Goal: Task Accomplishment & Management: Complete application form

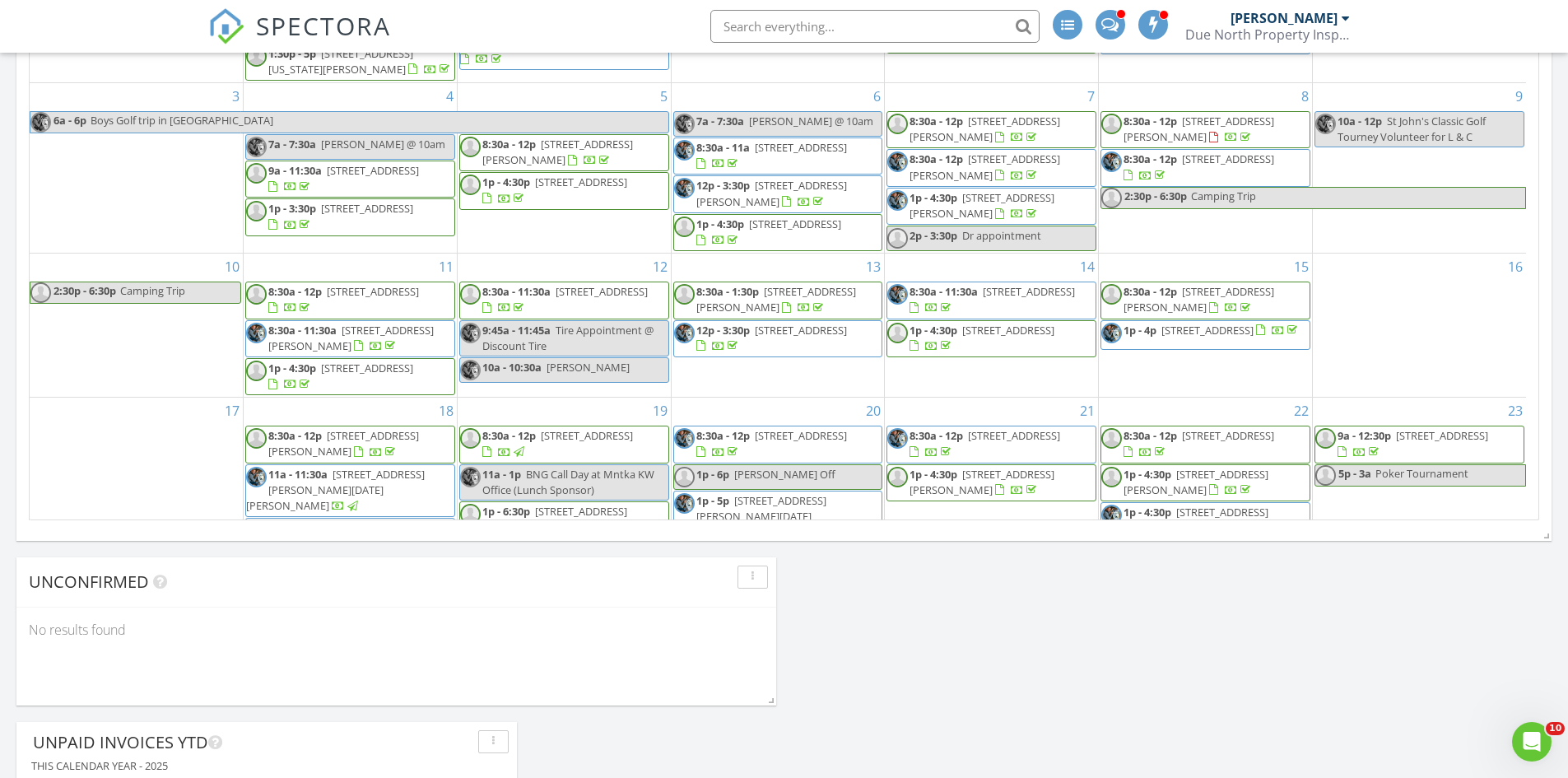
scroll to position [1894, 1594]
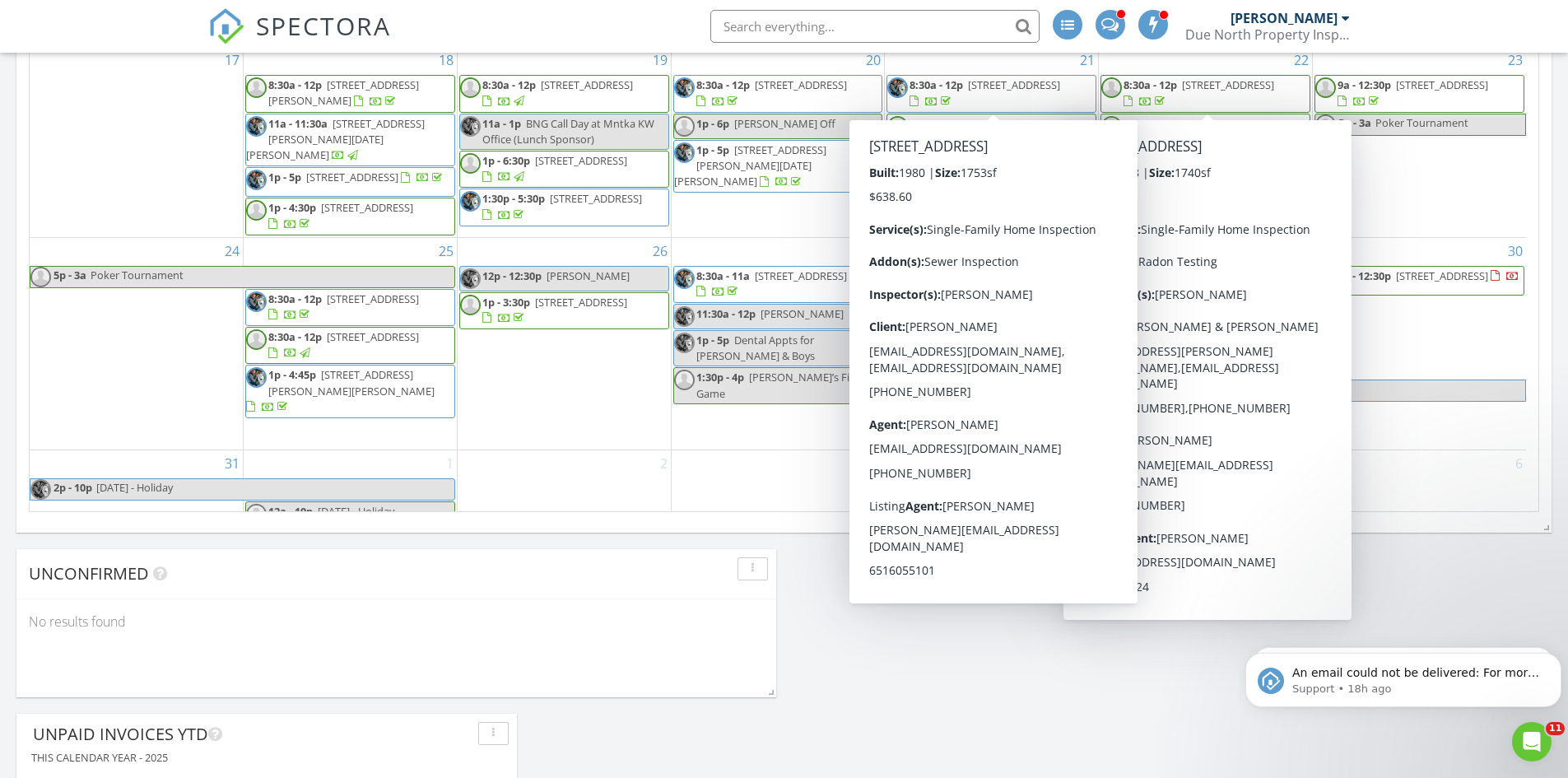
scroll to position [1072, 0]
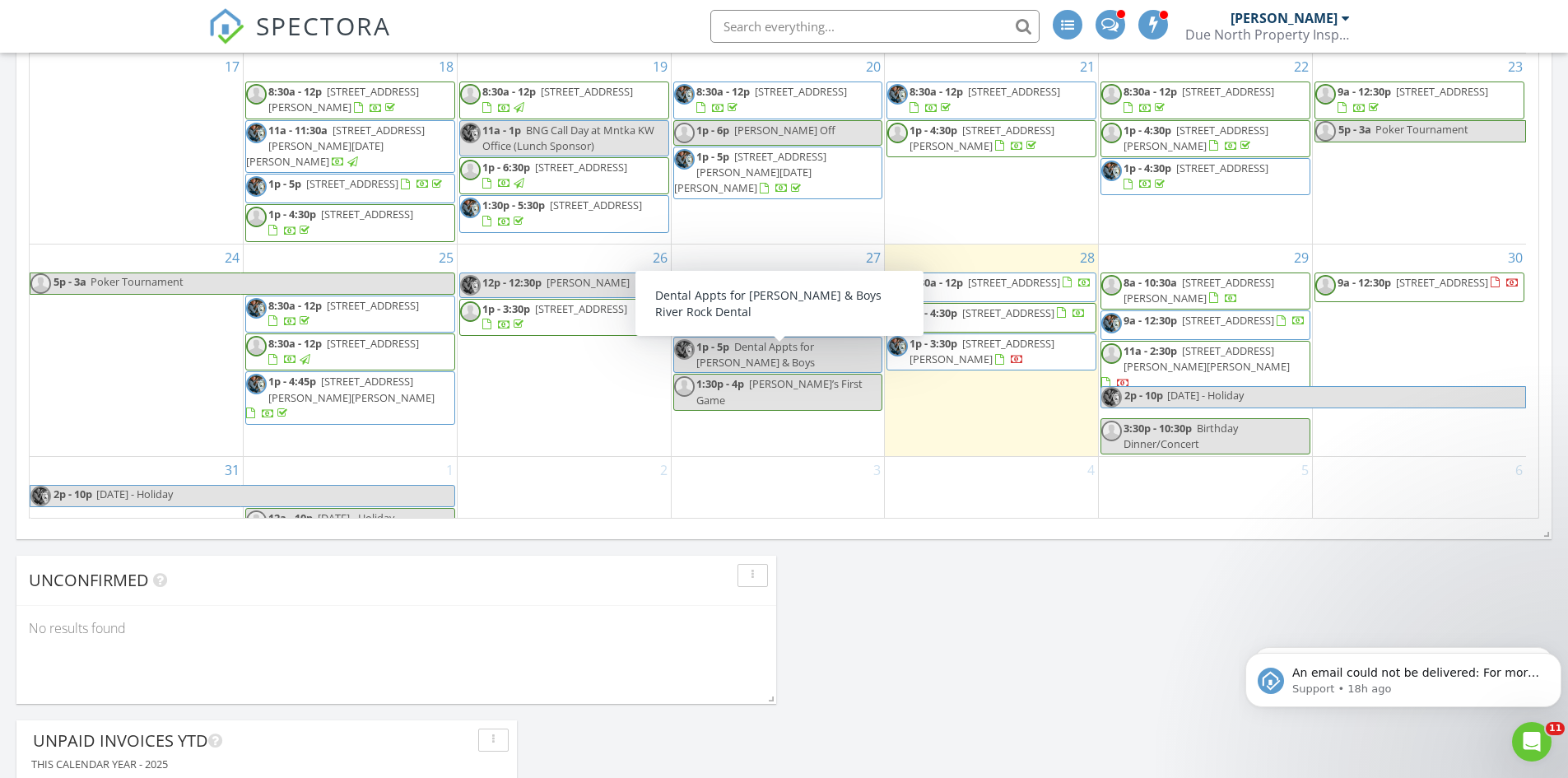
click at [1012, 565] on div "[DATE] [PERSON_NAME] 8:30 am [STREET_ADDRESS] [PERSON_NAME] 1 hours and 6 minut…" at bounding box center [784, 156] width 1568 height 1869
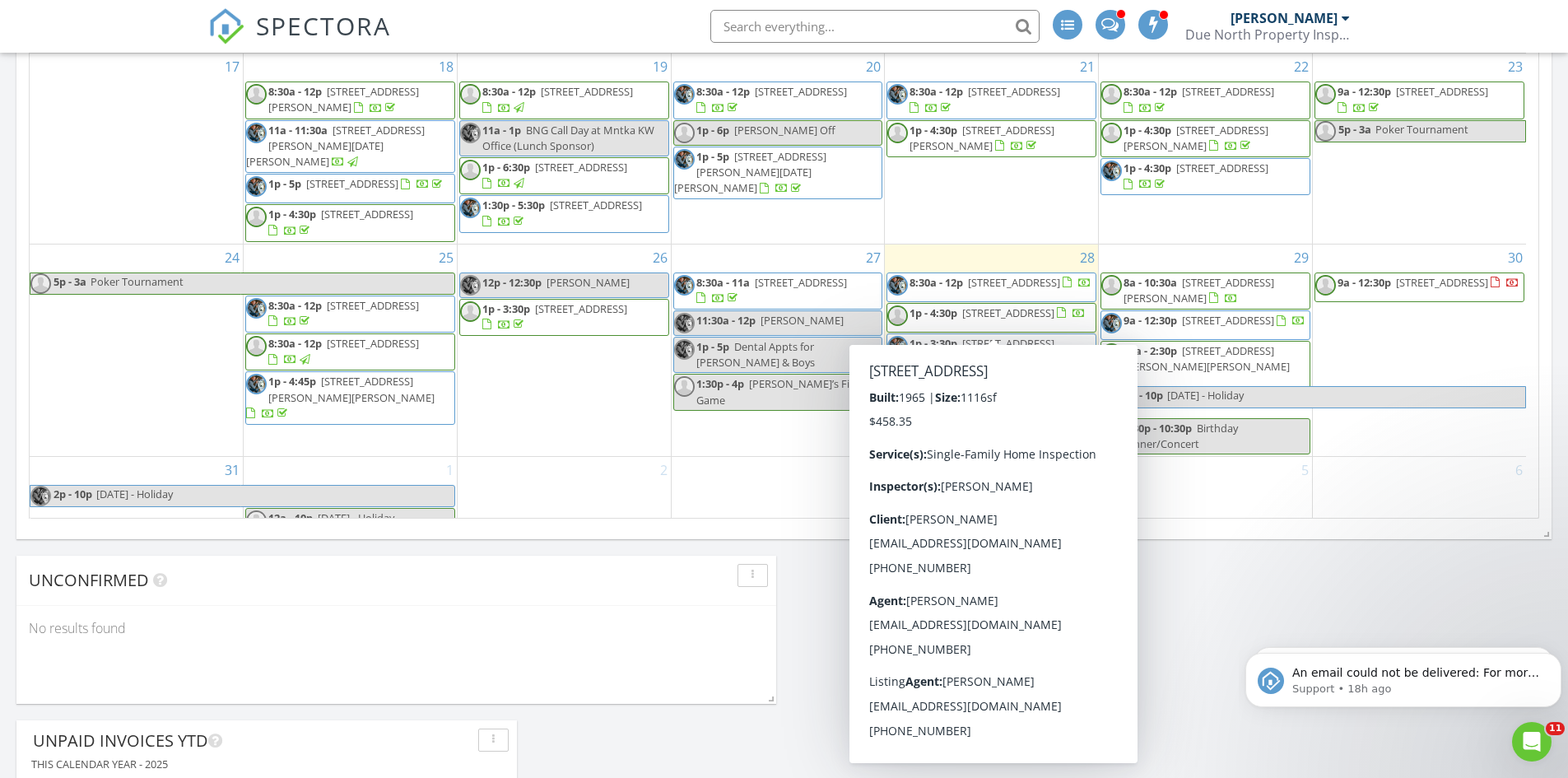
click at [1180, 591] on div "[DATE] [PERSON_NAME] 8:30 am [STREET_ADDRESS] [PERSON_NAME] 1 hours and 6 minut…" at bounding box center [784, 156] width 1568 height 1869
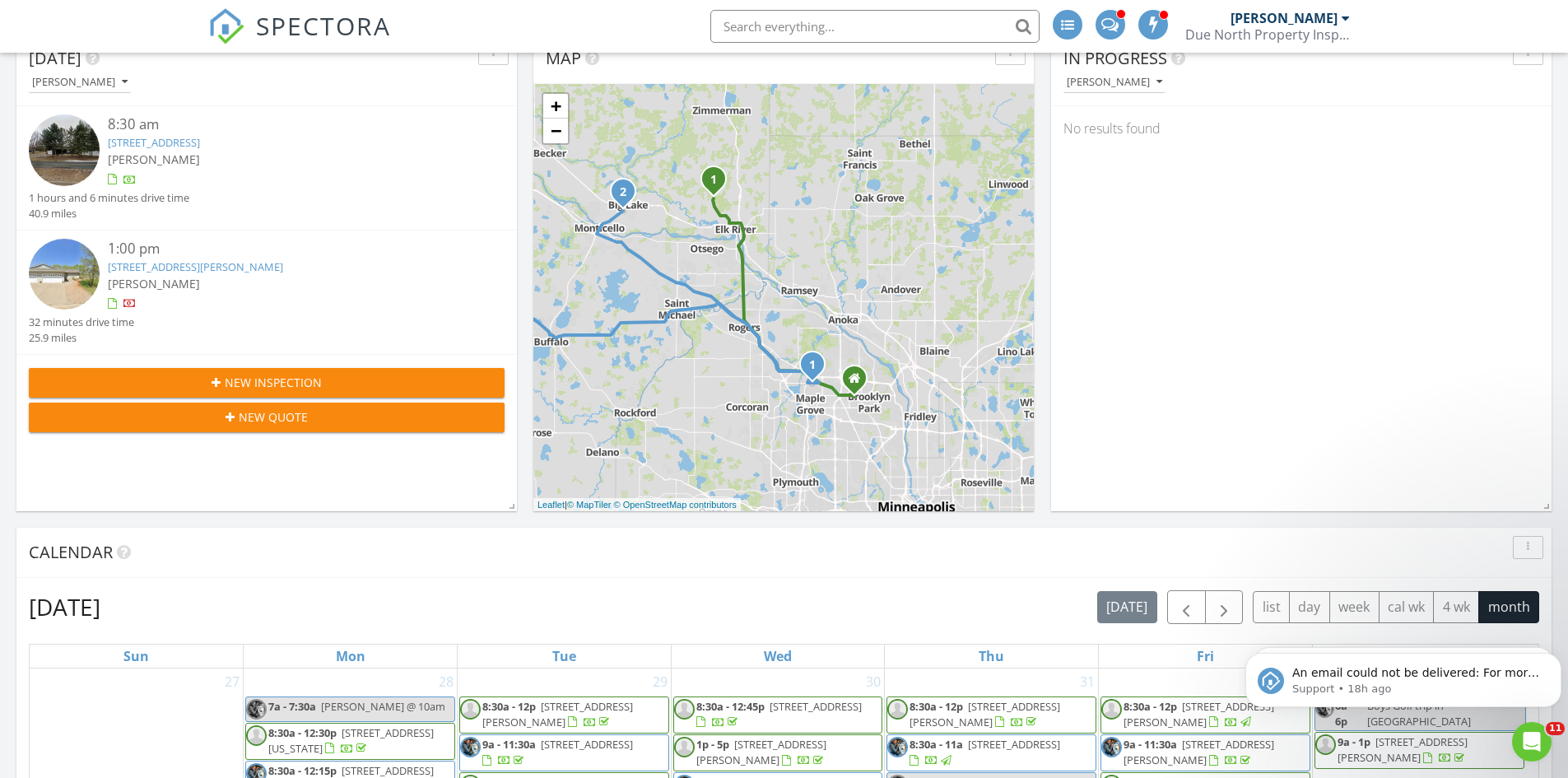
scroll to position [0, 0]
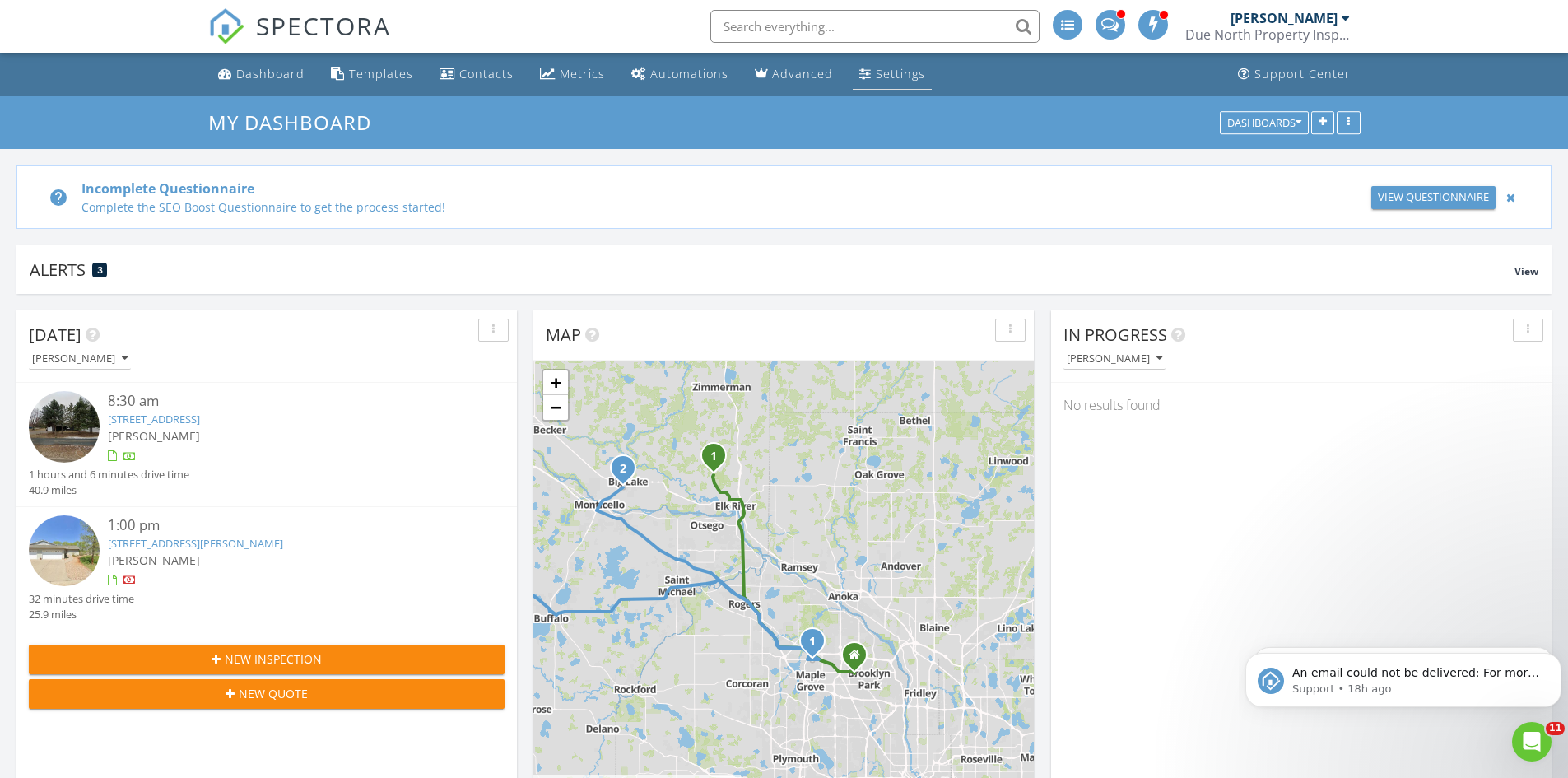
click at [876, 76] on div "Settings" at bounding box center [901, 73] width 50 height 16
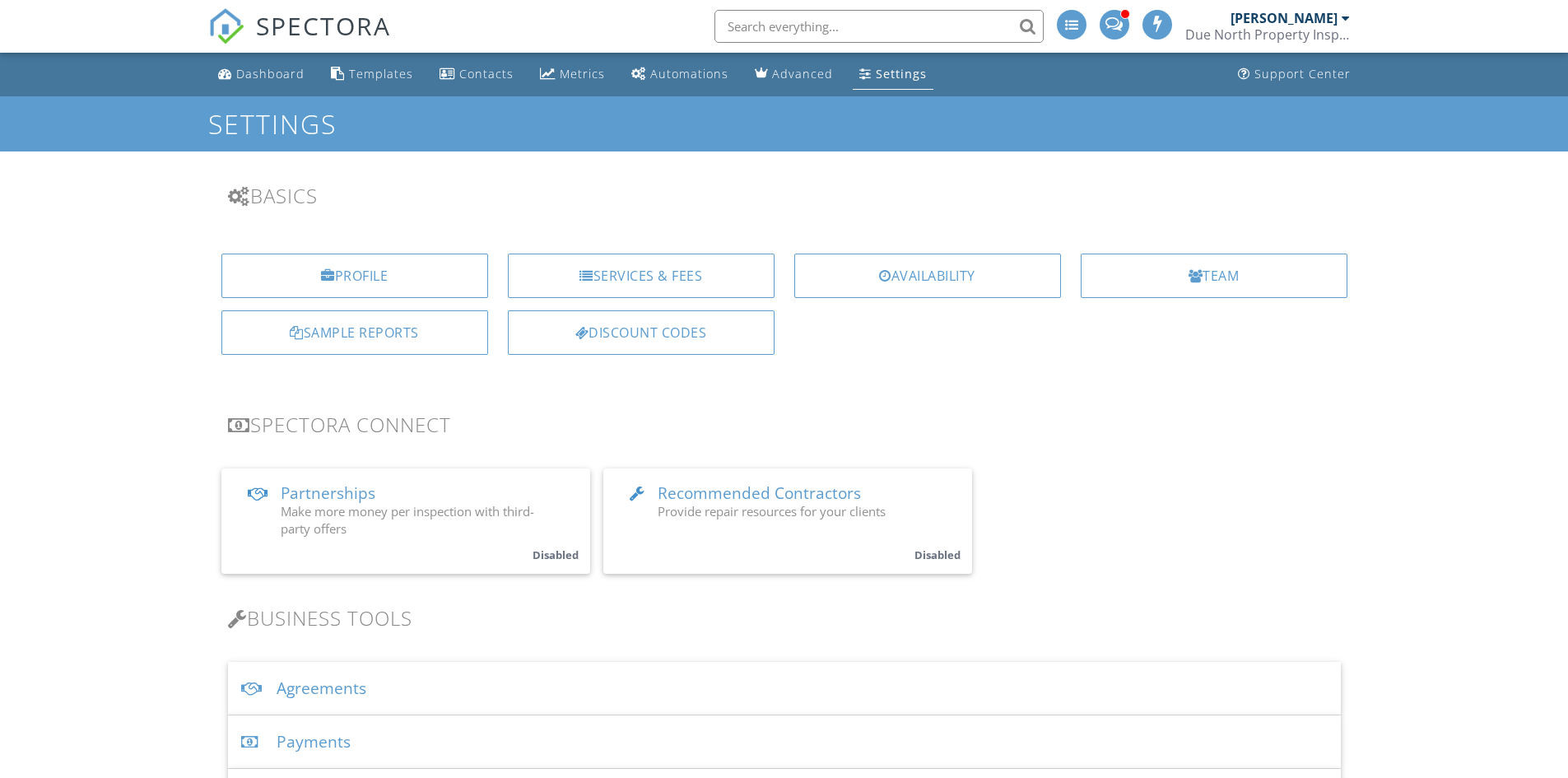
click at [1192, 310] on div "Profile Services & Fees Availability Team Sample Reports Discount Codes" at bounding box center [784, 310] width 1172 height 140
click at [1190, 280] on div at bounding box center [1196, 276] width 15 height 13
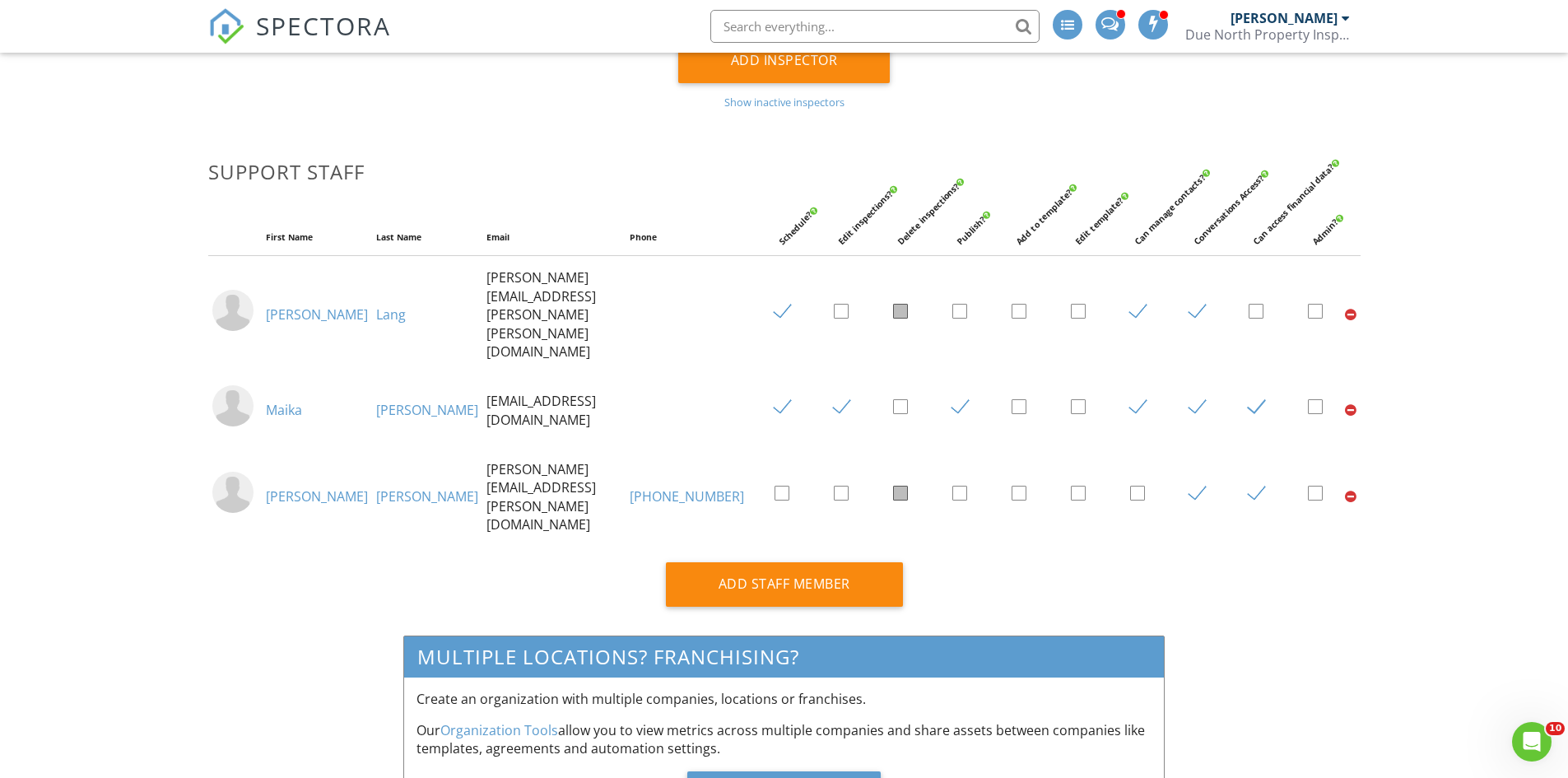
click at [1349, 308] on div at bounding box center [1351, 314] width 12 height 13
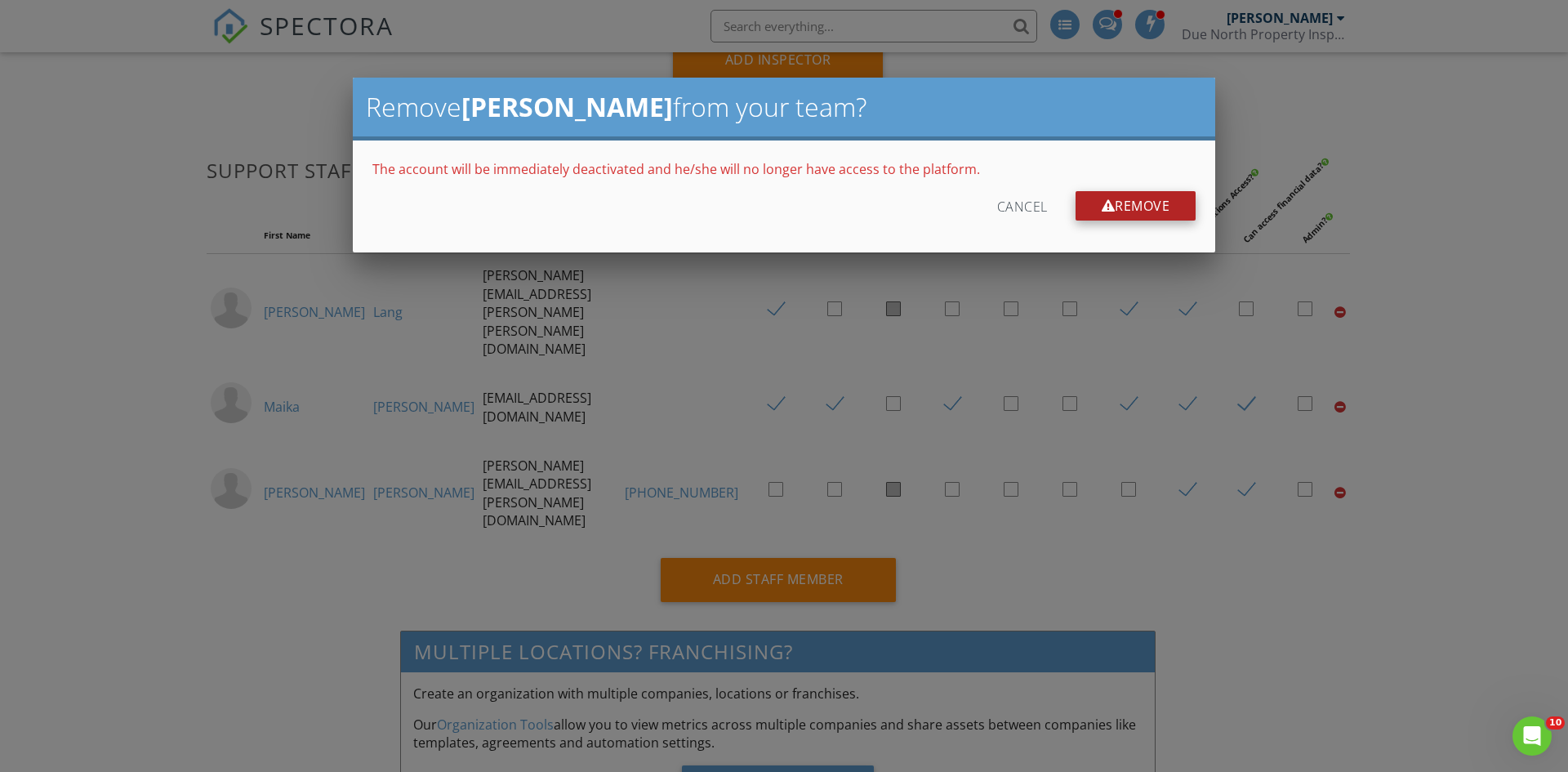
click at [1141, 215] on div "Remove" at bounding box center [1135, 206] width 121 height 30
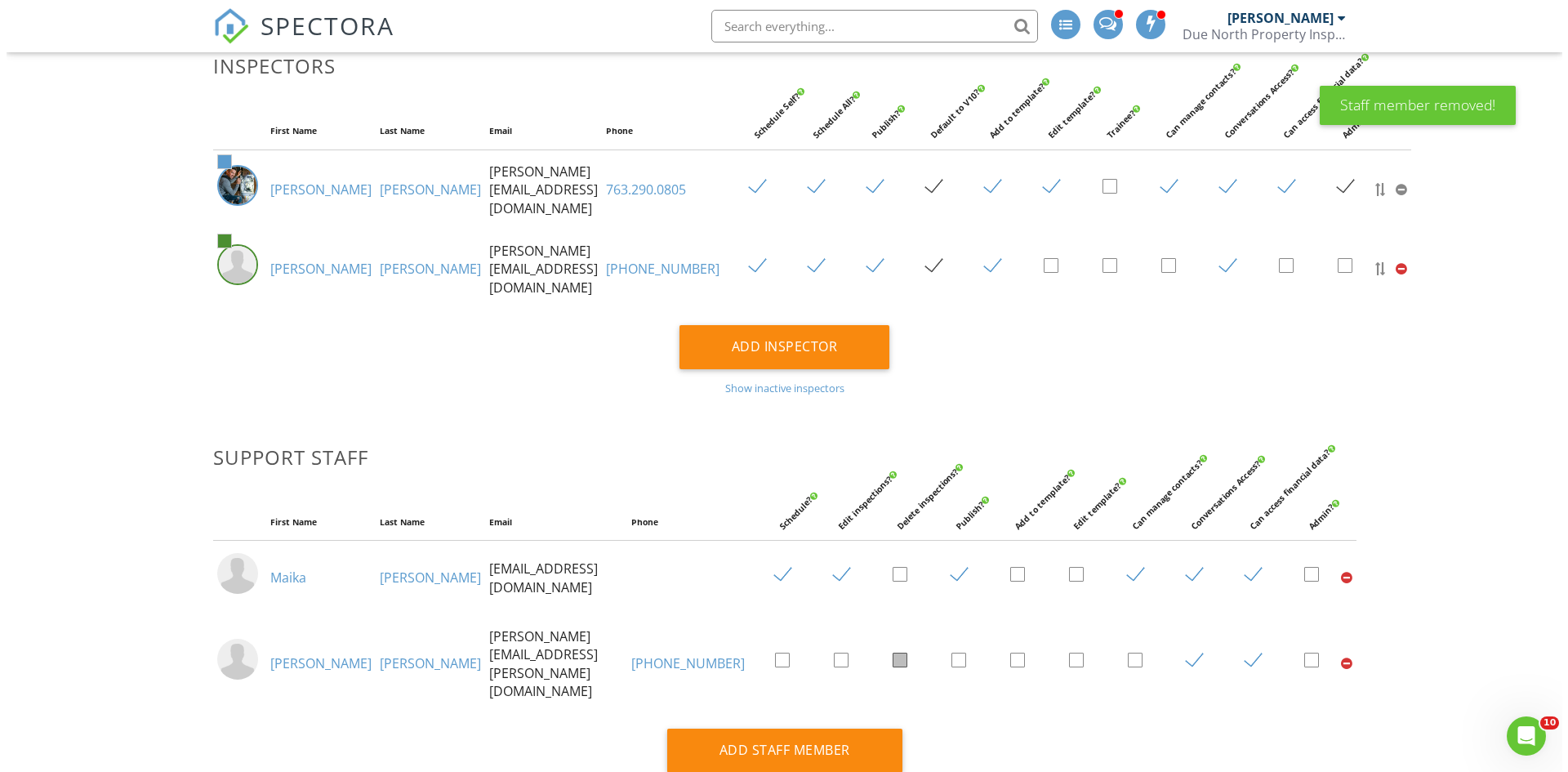
scroll to position [228, 0]
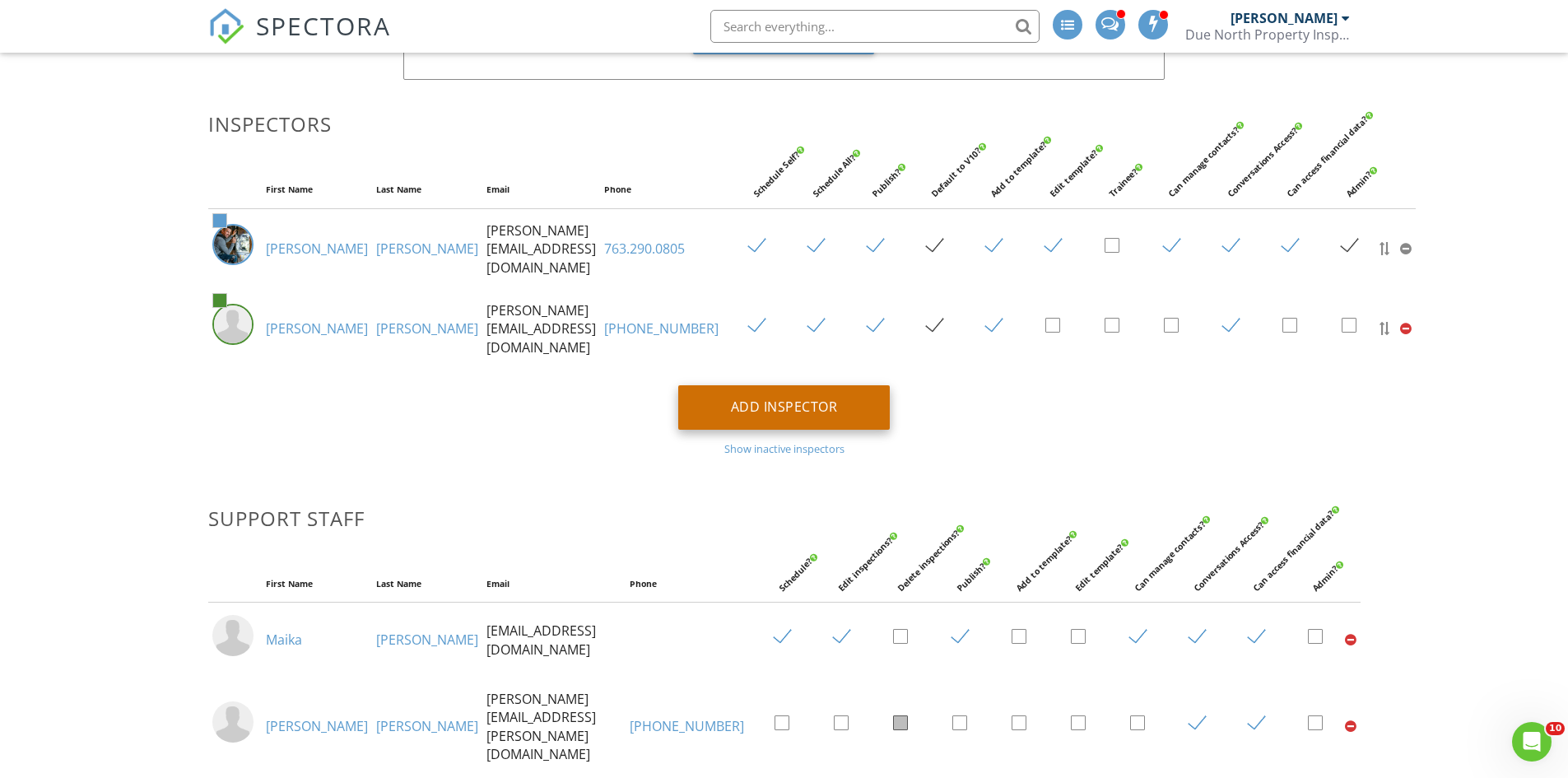
click at [730, 400] on div "Add Inspector" at bounding box center [784, 408] width 212 height 45
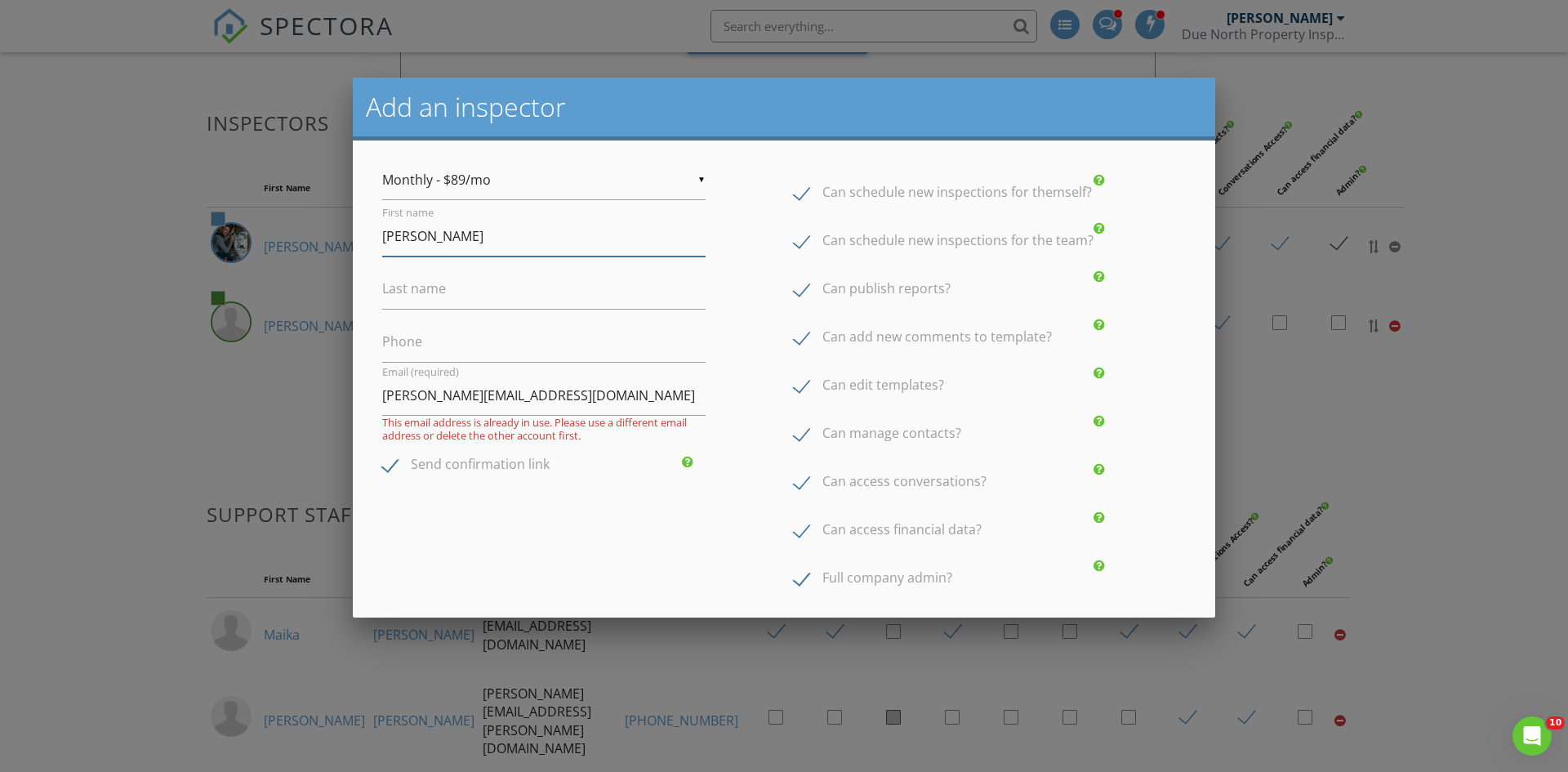
type input "Ryan"
type input "Hyland"
type input "763-269-7926"
drag, startPoint x: 407, startPoint y: 393, endPoint x: 431, endPoint y: 407, distance: 27.8
click at [407, 393] on input "gary@duenorthinspections.com" at bounding box center [544, 396] width 323 height 40
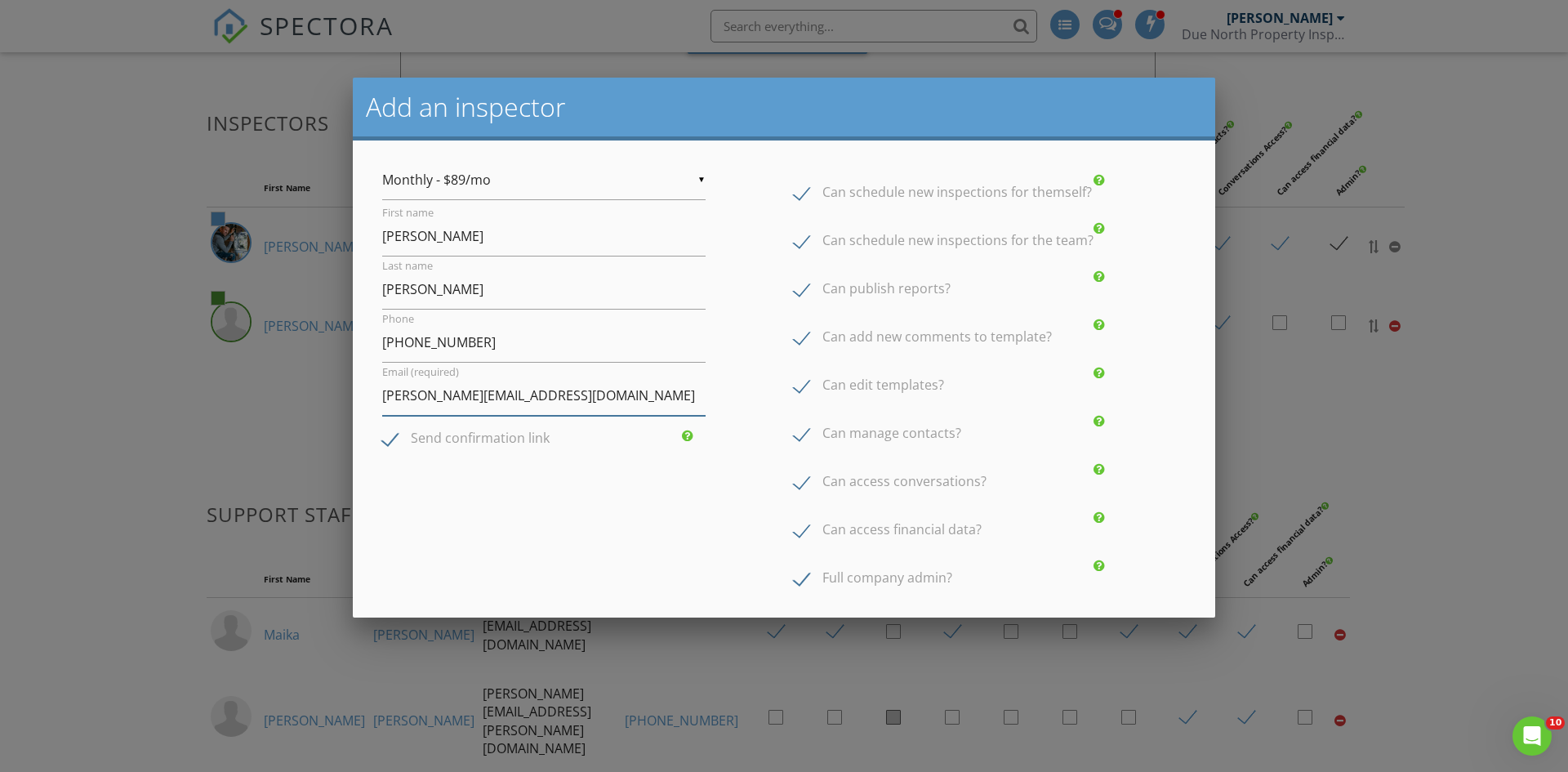
type input "ryan@duenorthinspections.com"
click at [724, 417] on div "▼ Monthly - $89/mo Monthly - $89/mo Annual - $828/yr ($69/mo) Monthly - $89/mo …" at bounding box center [784, 384] width 823 height 447
click at [794, 291] on label "Can publish reports?" at bounding box center [872, 291] width 157 height 21
checkbox input "false"
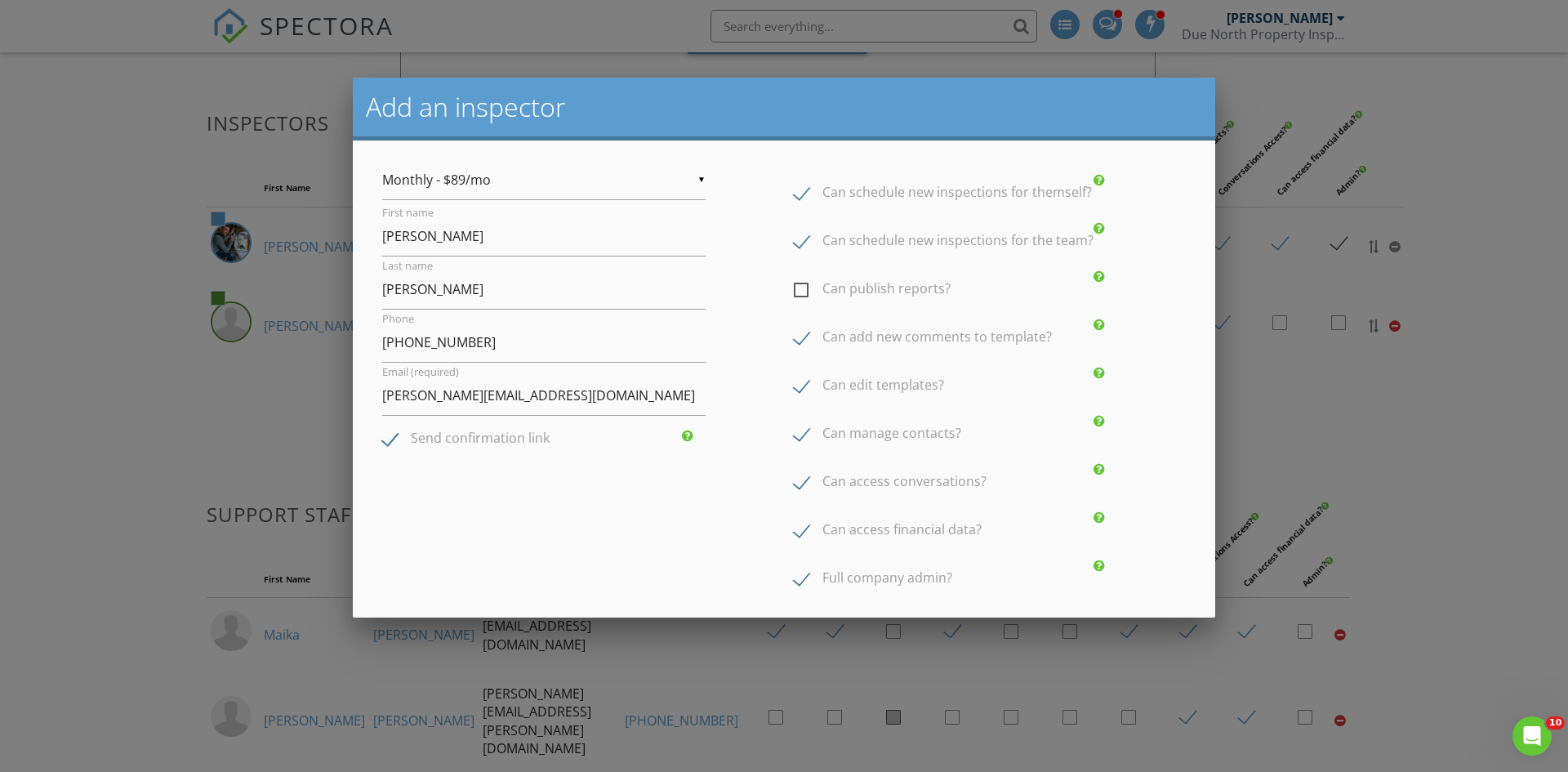
click at [795, 388] on label "Can edit templates?" at bounding box center [869, 388] width 151 height 21
checkbox input "false"
click at [796, 431] on label "Can manage contacts?" at bounding box center [877, 435] width 167 height 21
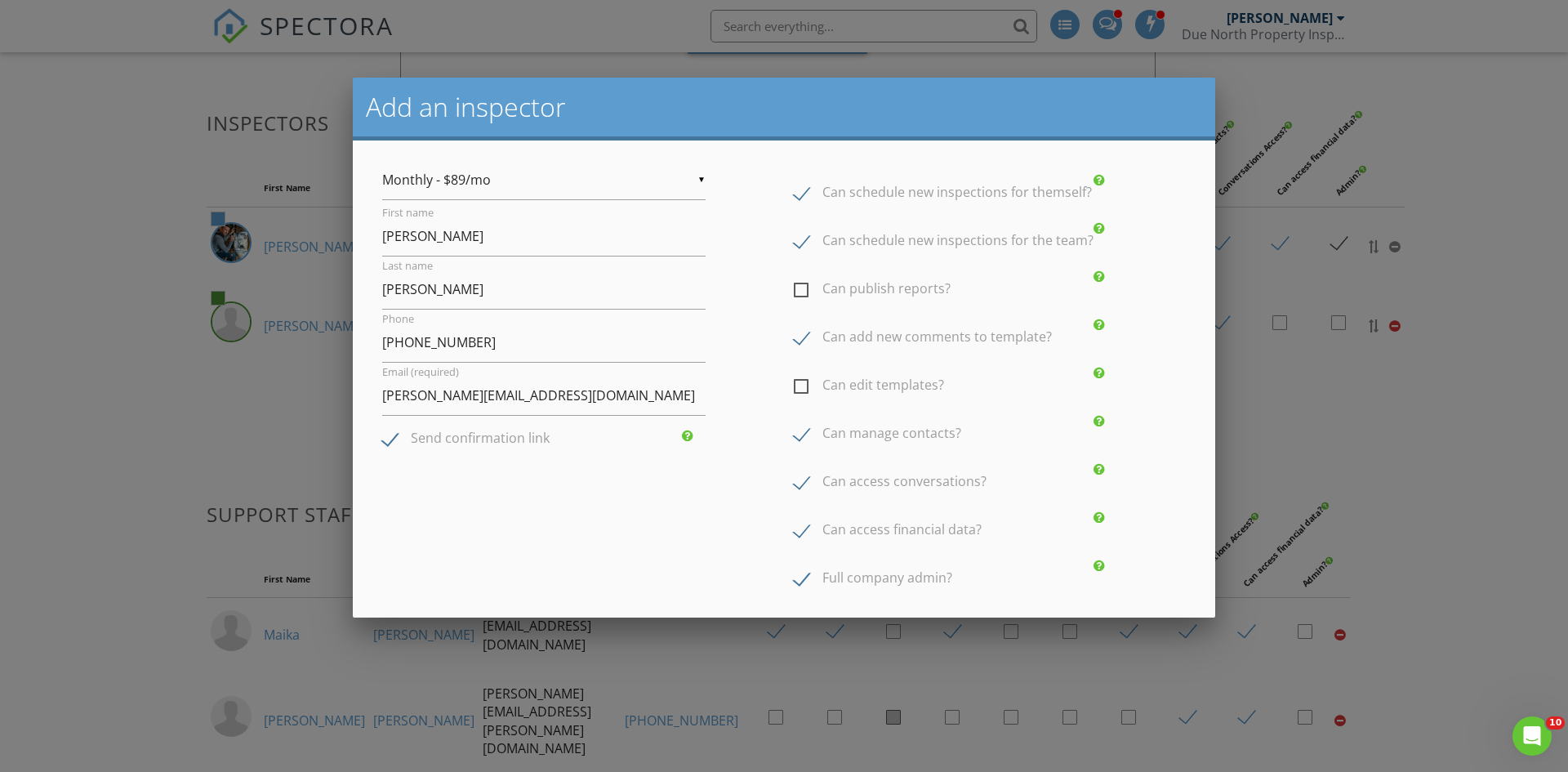
checkbox input "false"
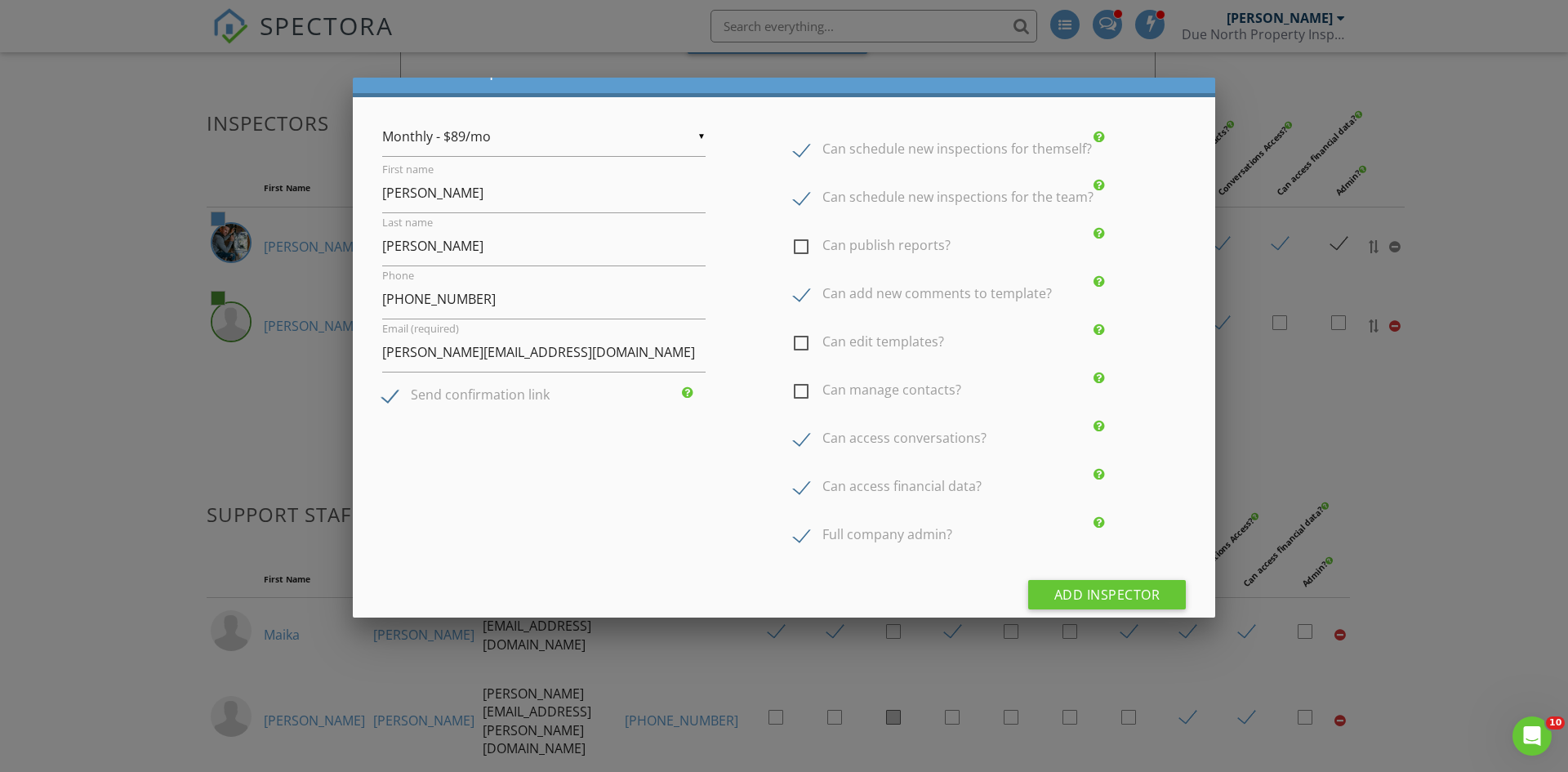
scroll to position [82, 0]
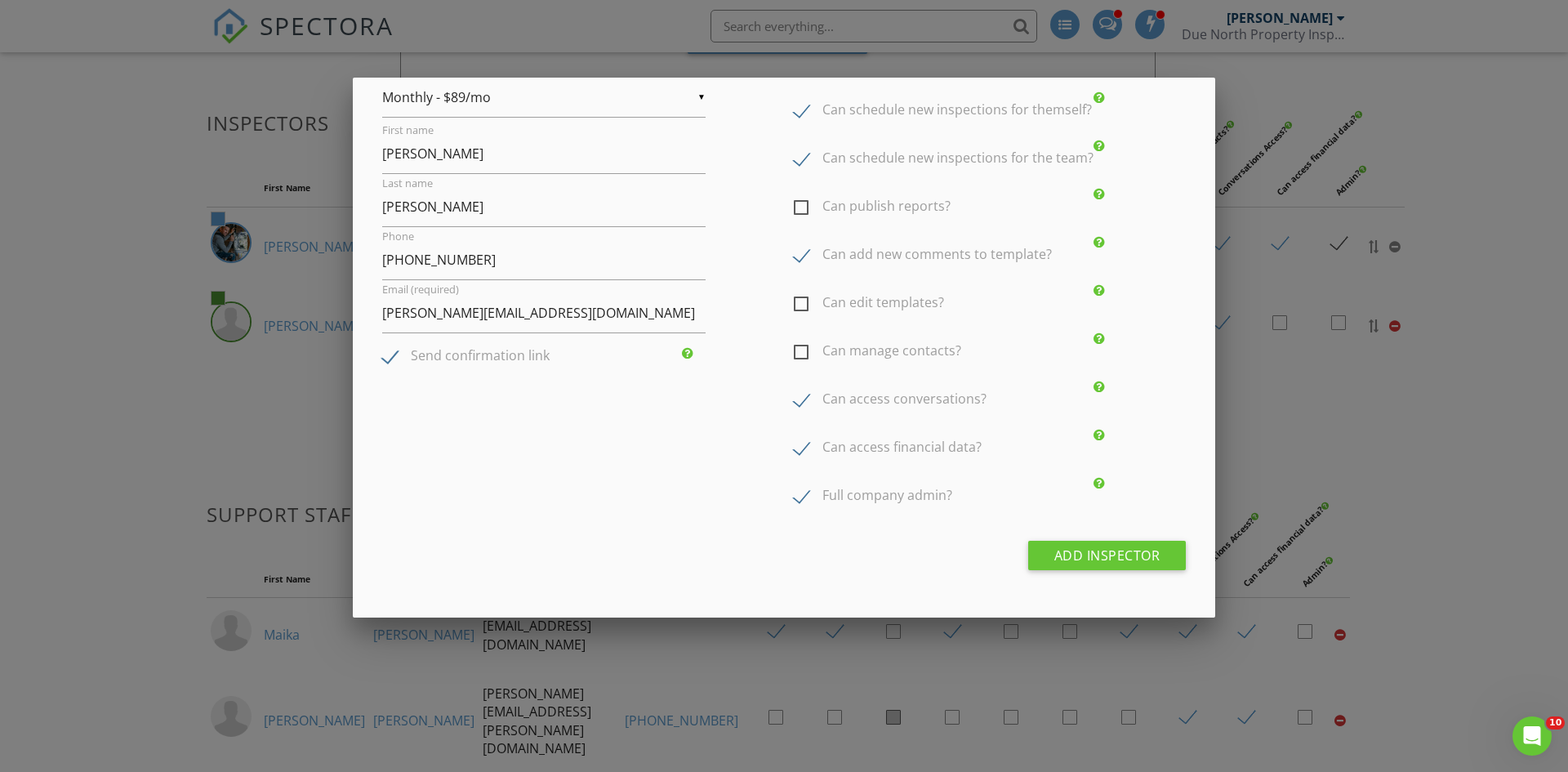
click at [794, 448] on label "Can access financial data?" at bounding box center [888, 449] width 188 height 21
checkbox input "false"
click at [794, 498] on label "Full company admin?" at bounding box center [873, 498] width 159 height 21
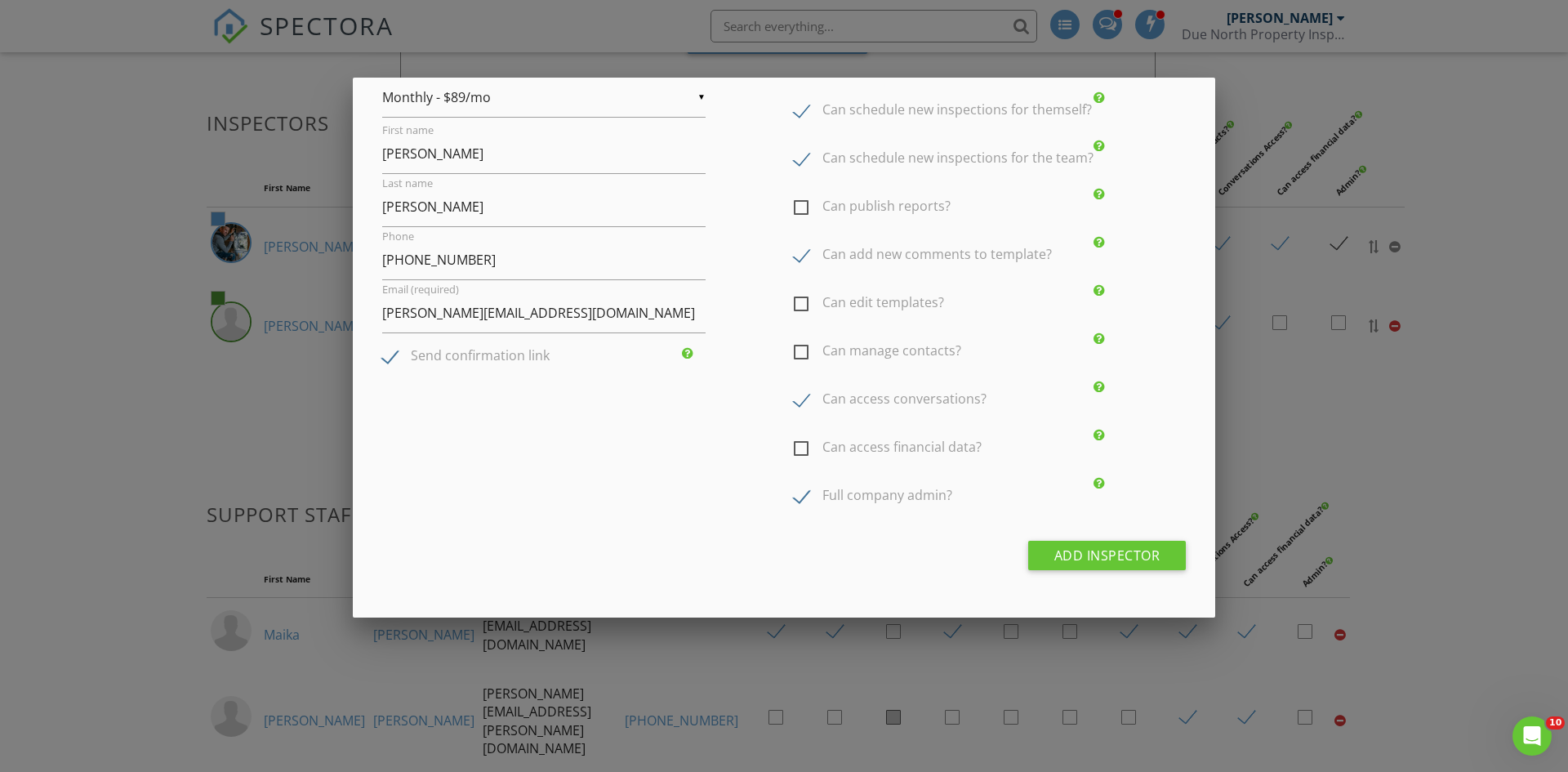
checkbox input "false"
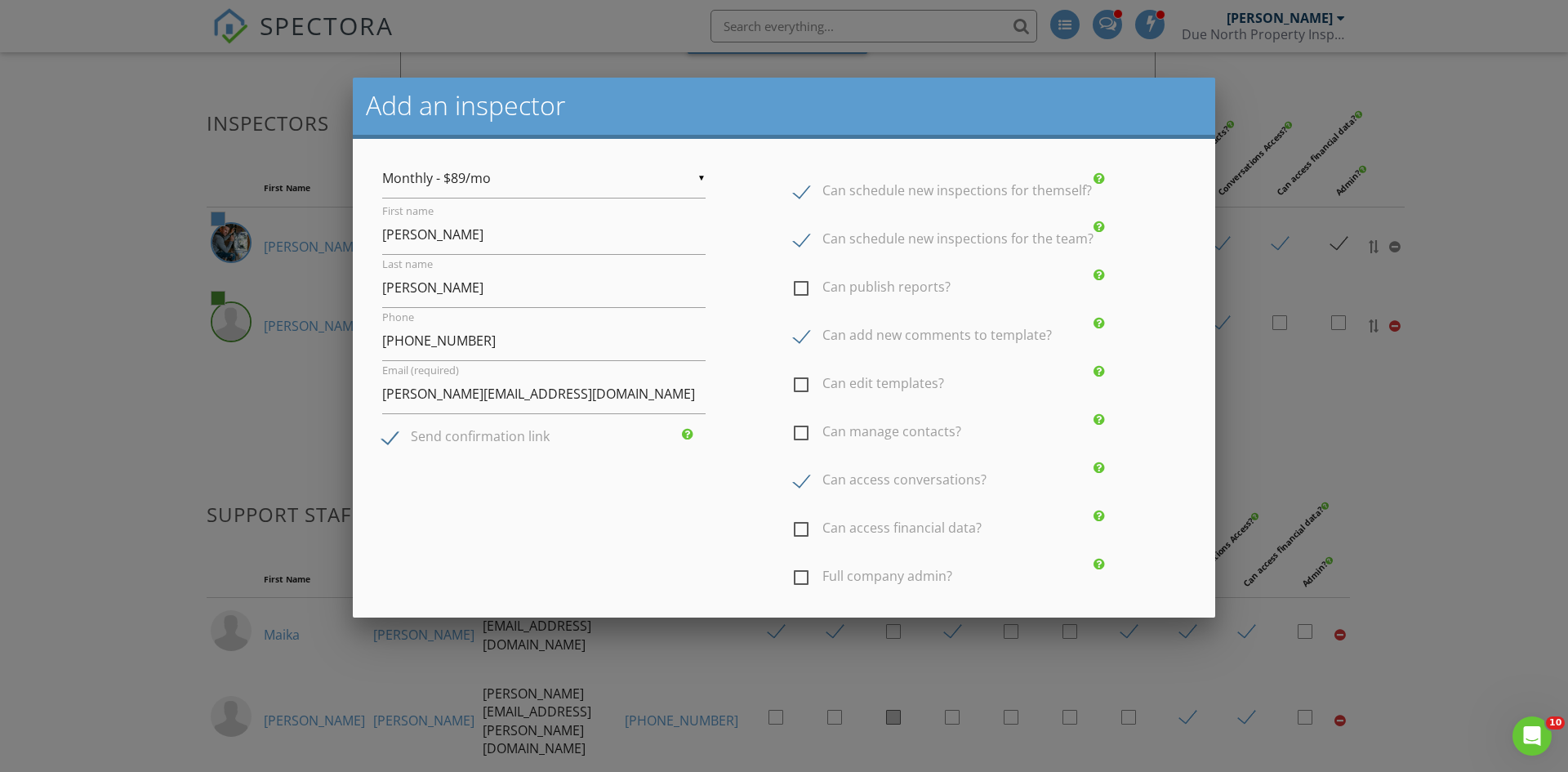
scroll to position [0, 0]
click at [794, 244] on label "Can schedule new inspections for the team?" at bounding box center [944, 243] width 299 height 21
checkbox input "false"
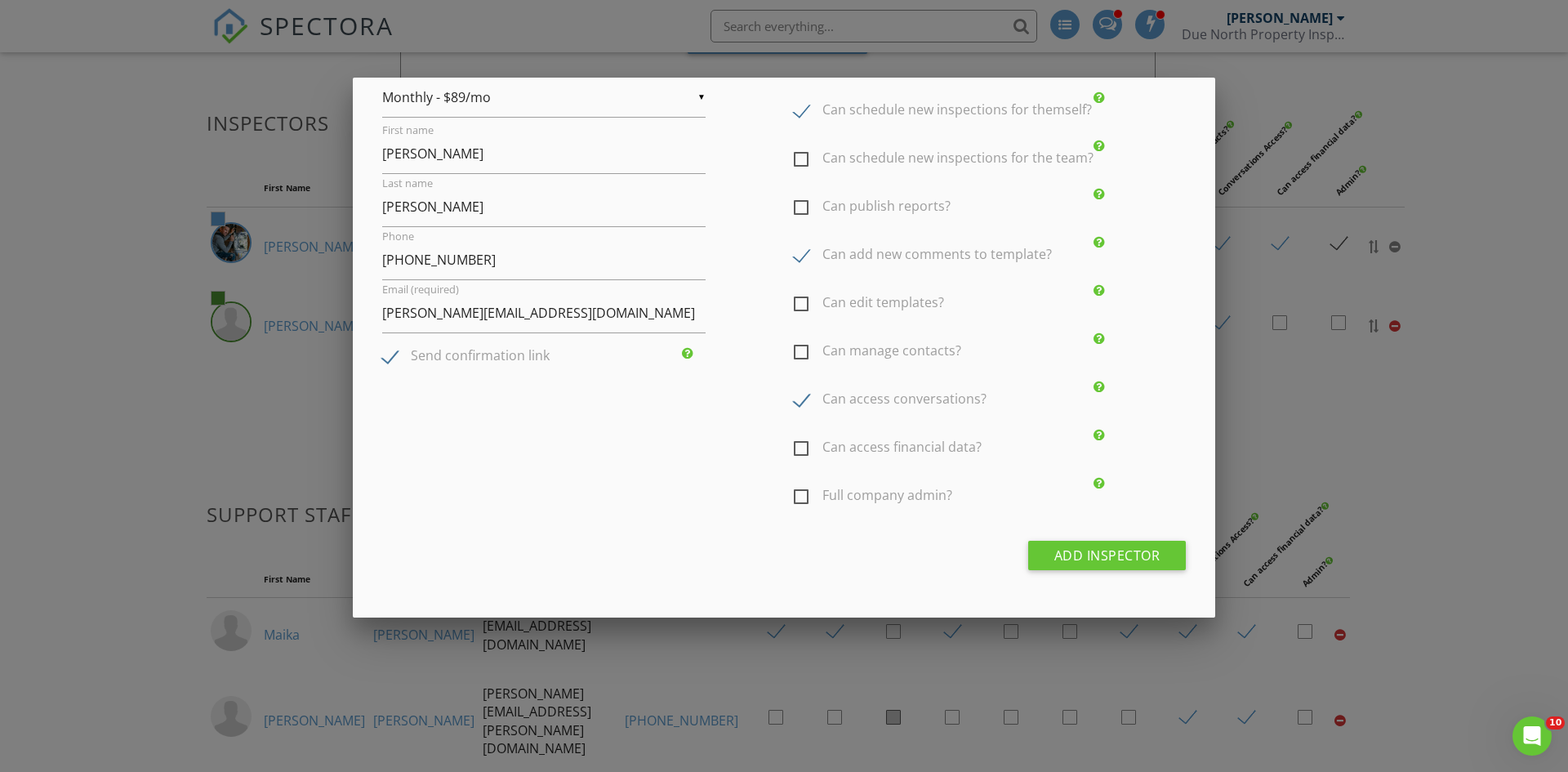
click at [794, 398] on label "Can access conversations?" at bounding box center [890, 401] width 193 height 21
checkbox input "false"
click at [1074, 551] on div "Add Inspector" at bounding box center [1107, 556] width 159 height 30
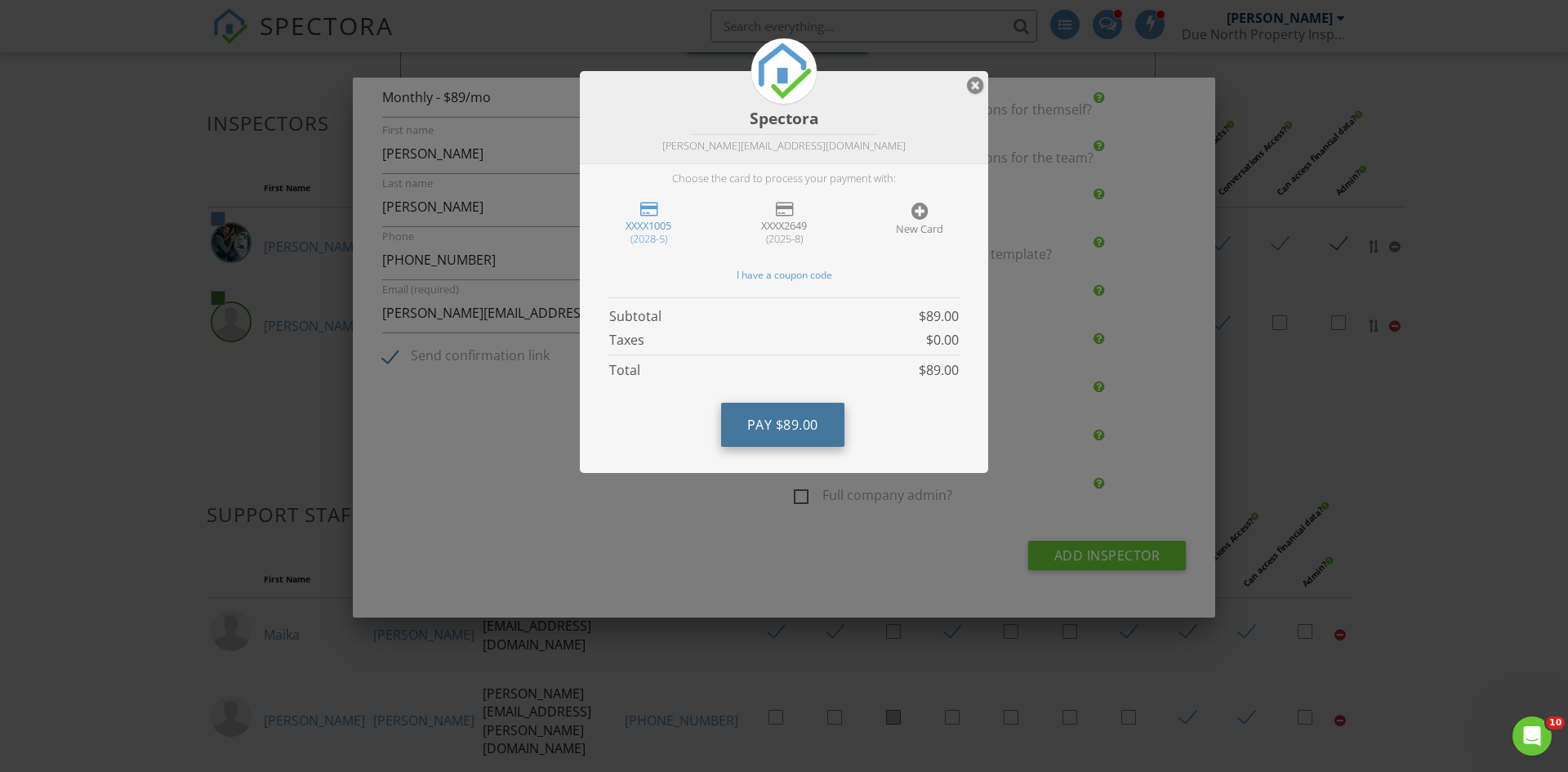
click at [779, 421] on span "$89.00" at bounding box center [797, 425] width 43 height 18
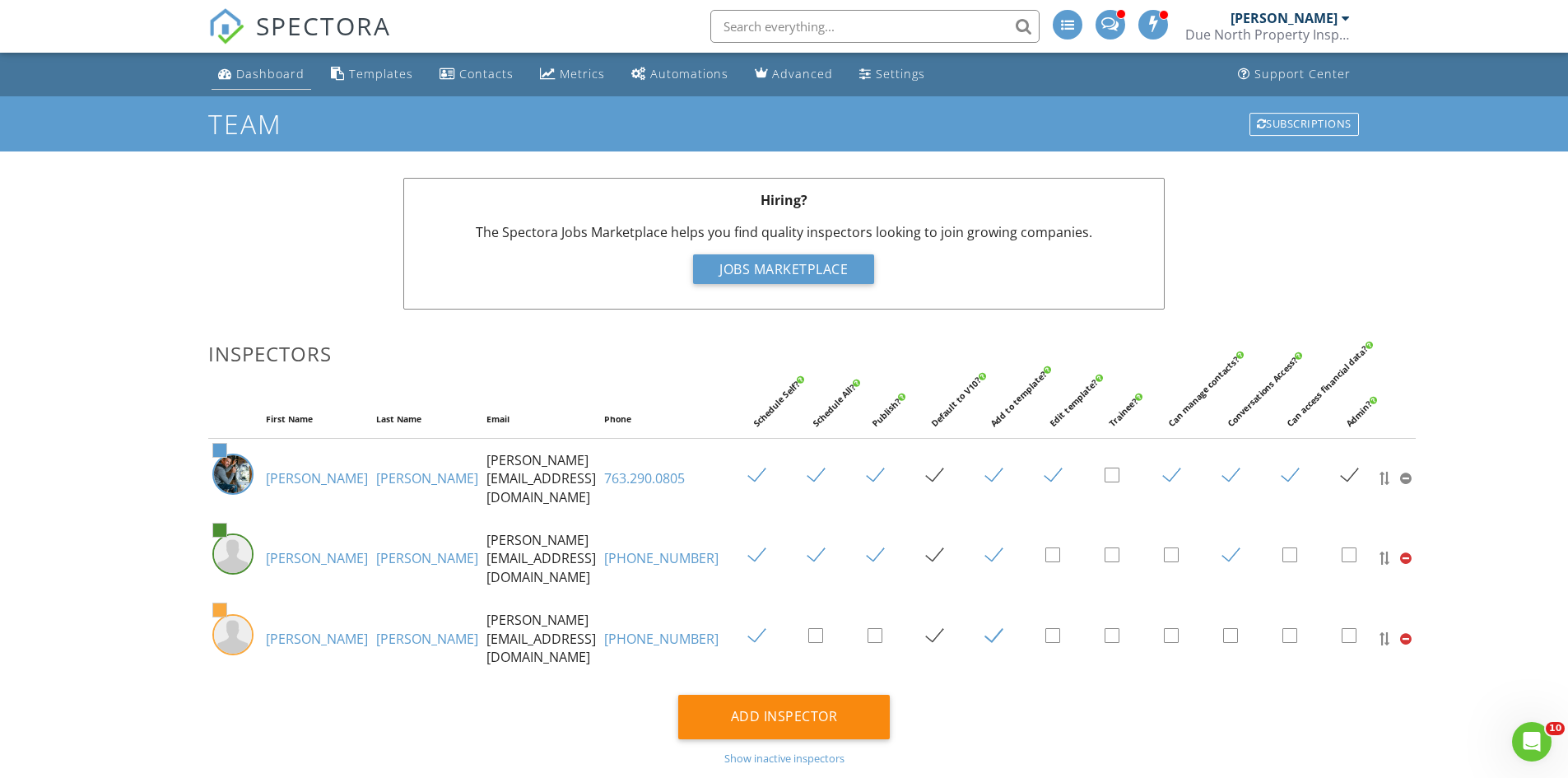
click at [252, 76] on div "Dashboard" at bounding box center [270, 73] width 68 height 16
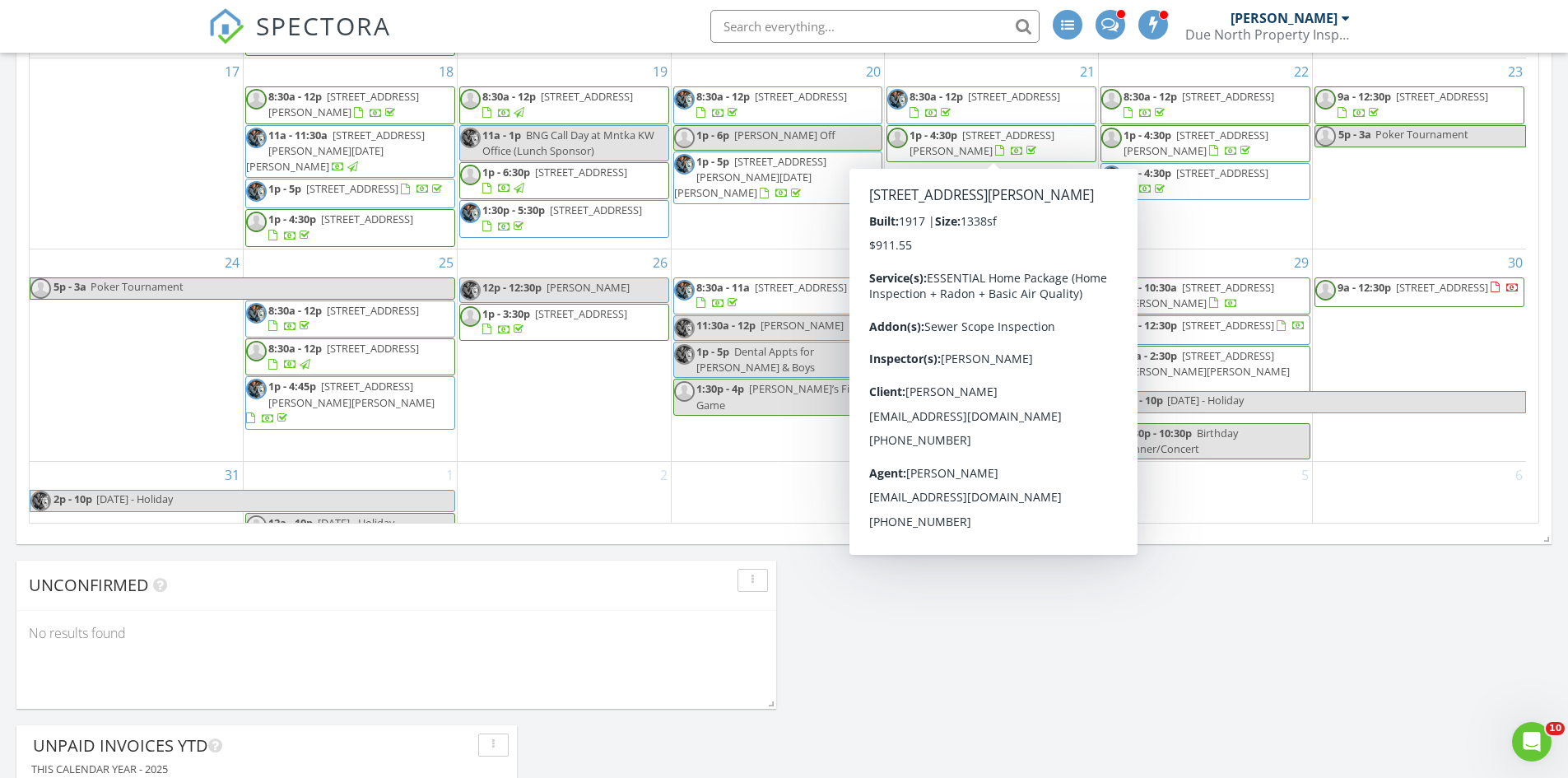
scroll to position [1070, 0]
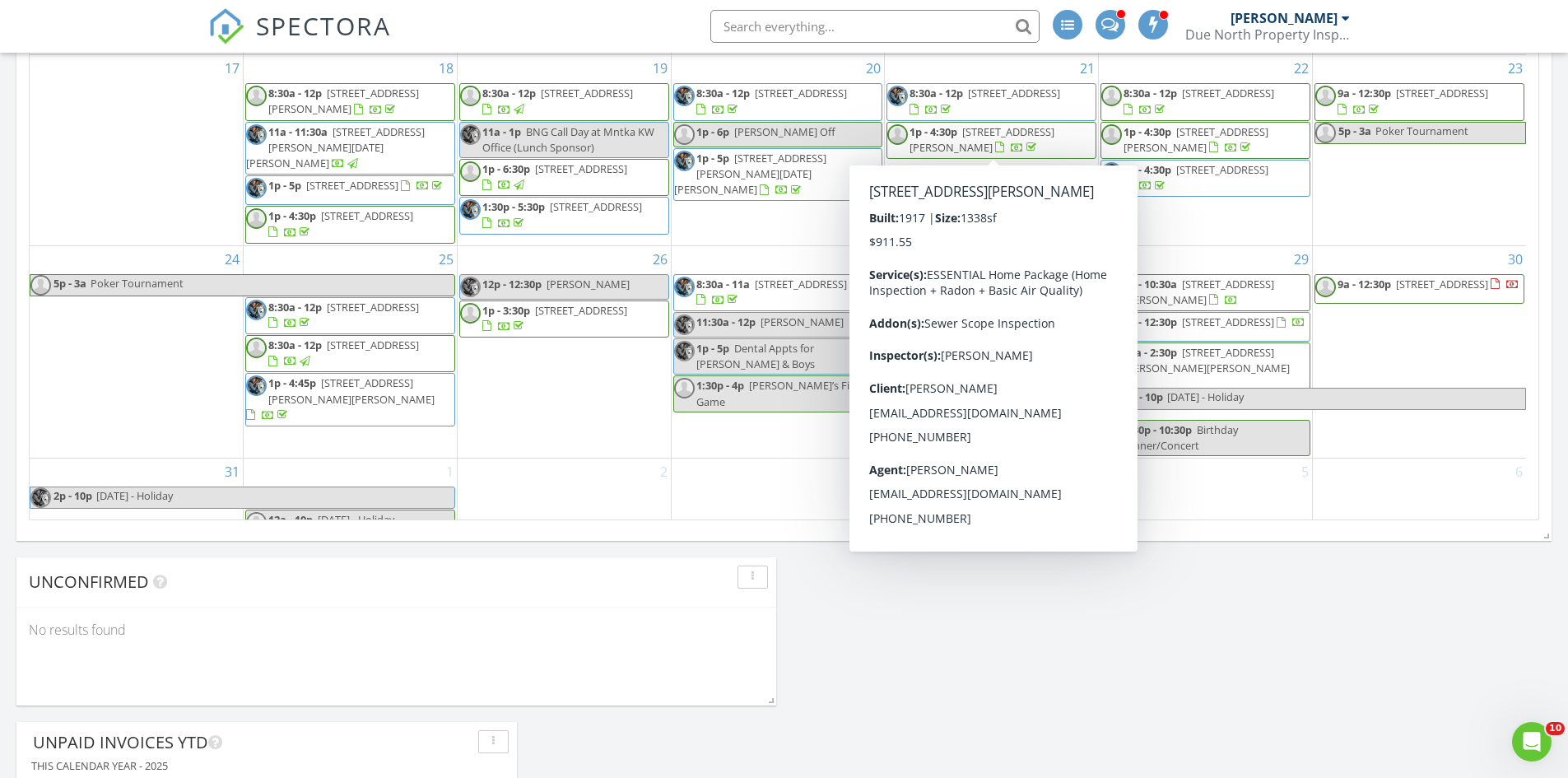
click at [1122, 605] on div "[DATE] [PERSON_NAME] 8:30 am [STREET_ADDRESS] [PERSON_NAME] 1 hours and 6 minut…" at bounding box center [784, 158] width 1568 height 1869
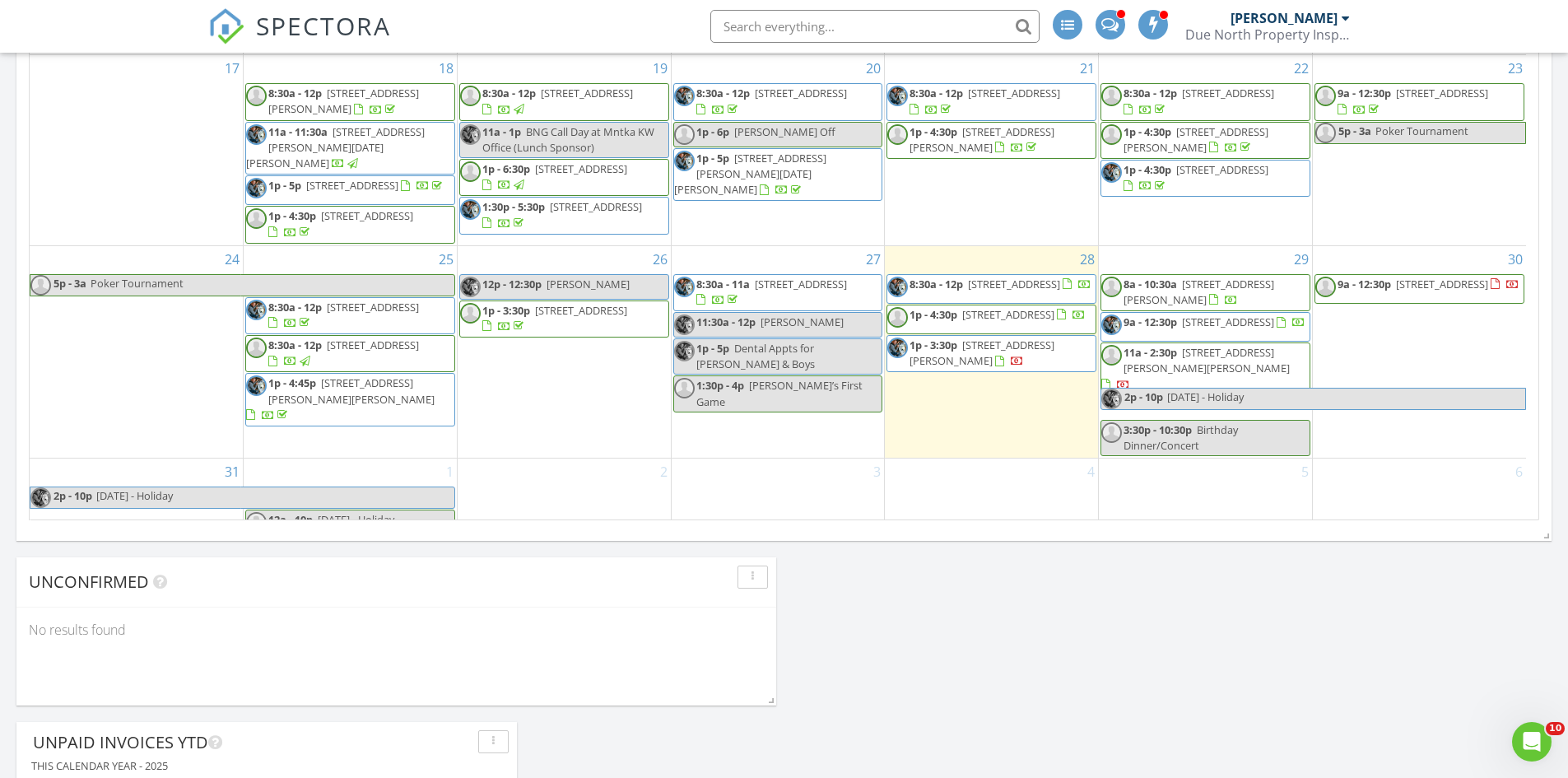
click at [969, 410] on div "28 8:30a - 12p [STREET_ADDRESS] 1p - 4:30p [STREET_ADDRESS] 1p - 3:30p [STREET_…" at bounding box center [991, 352] width 213 height 212
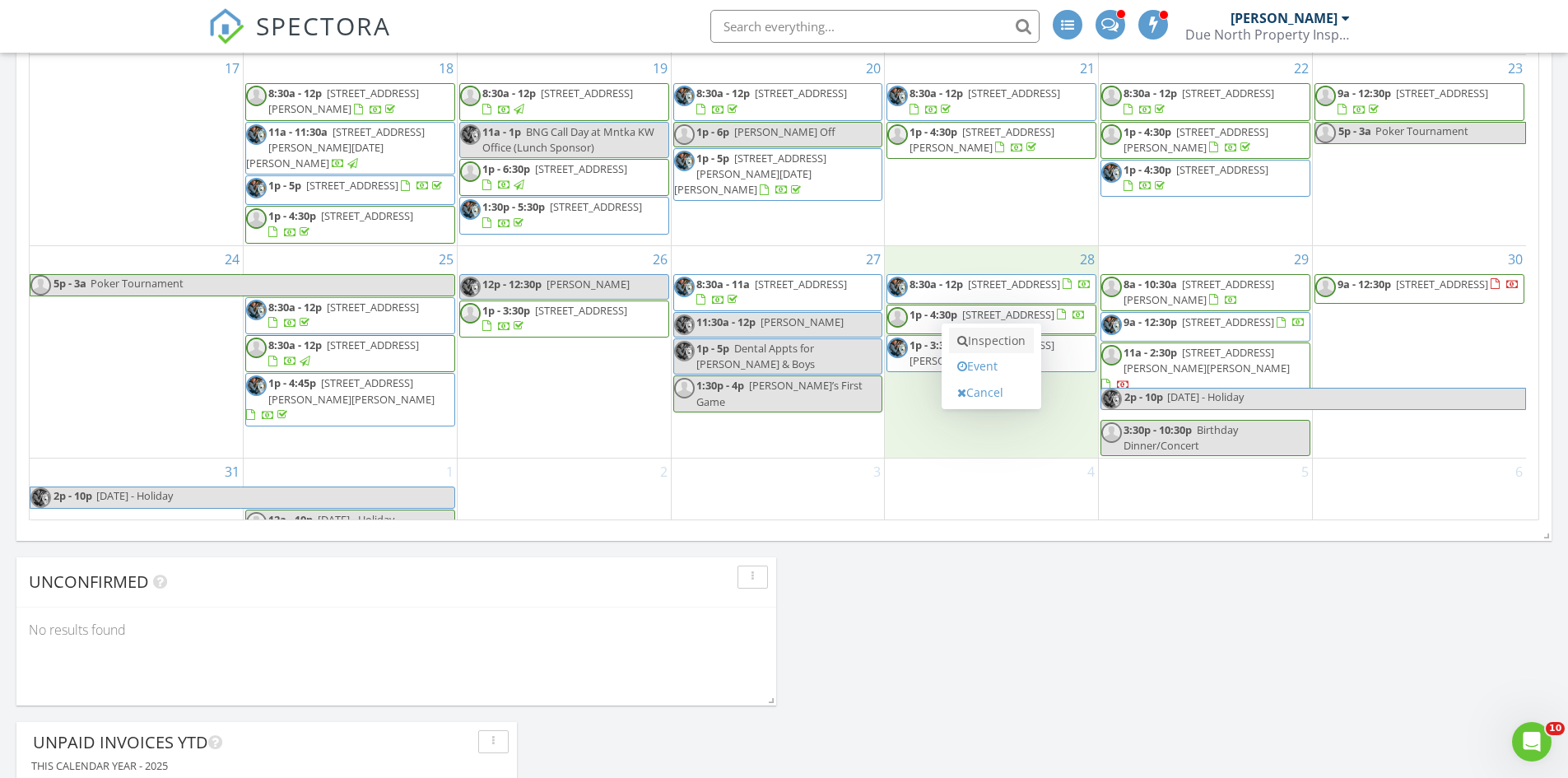
click at [981, 348] on link "Inspection" at bounding box center [991, 341] width 85 height 27
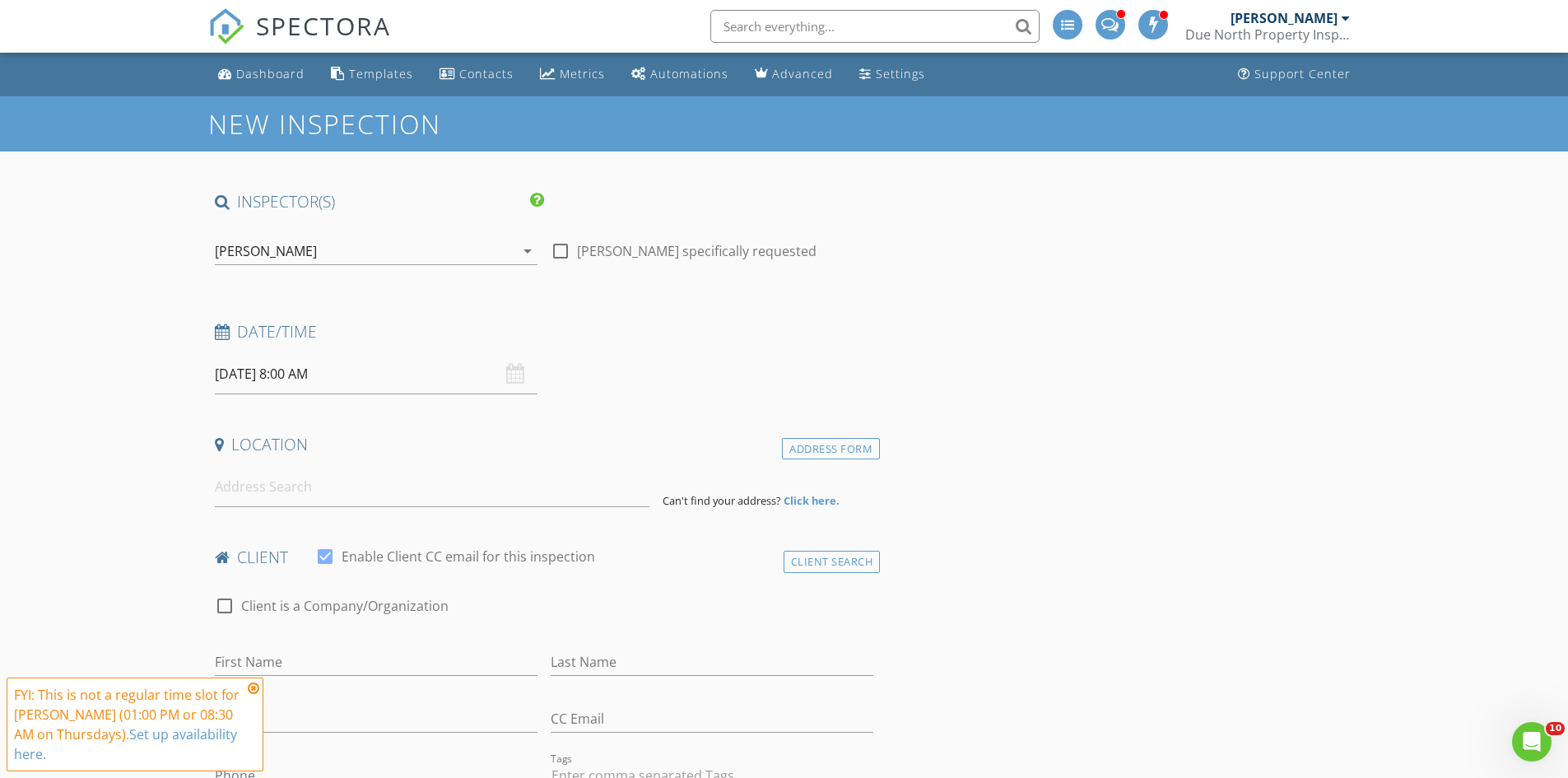
click at [308, 259] on div "[PERSON_NAME]" at bounding box center [265, 251] width 102 height 15
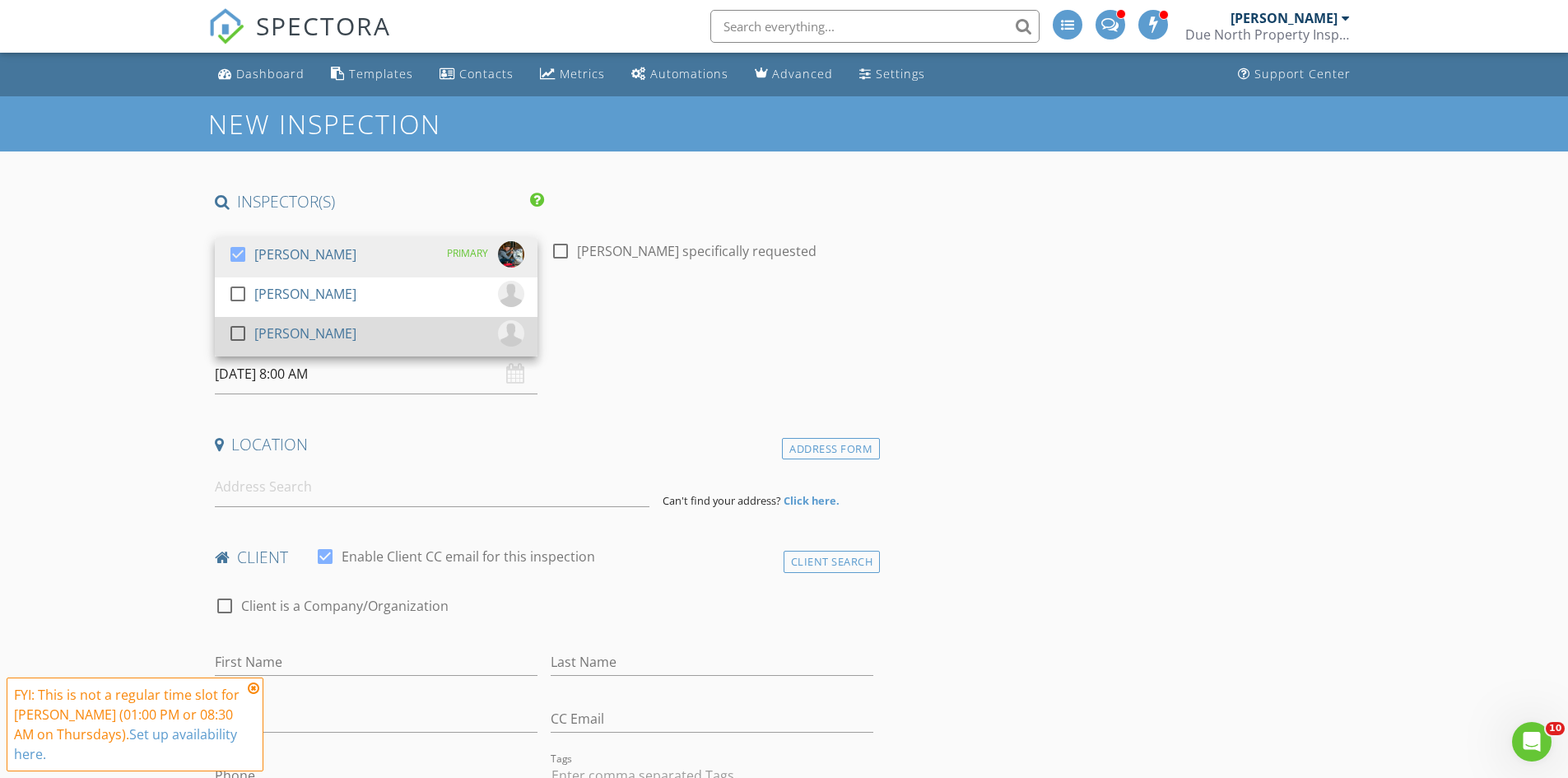
click at [250, 328] on div at bounding box center [238, 333] width 28 height 28
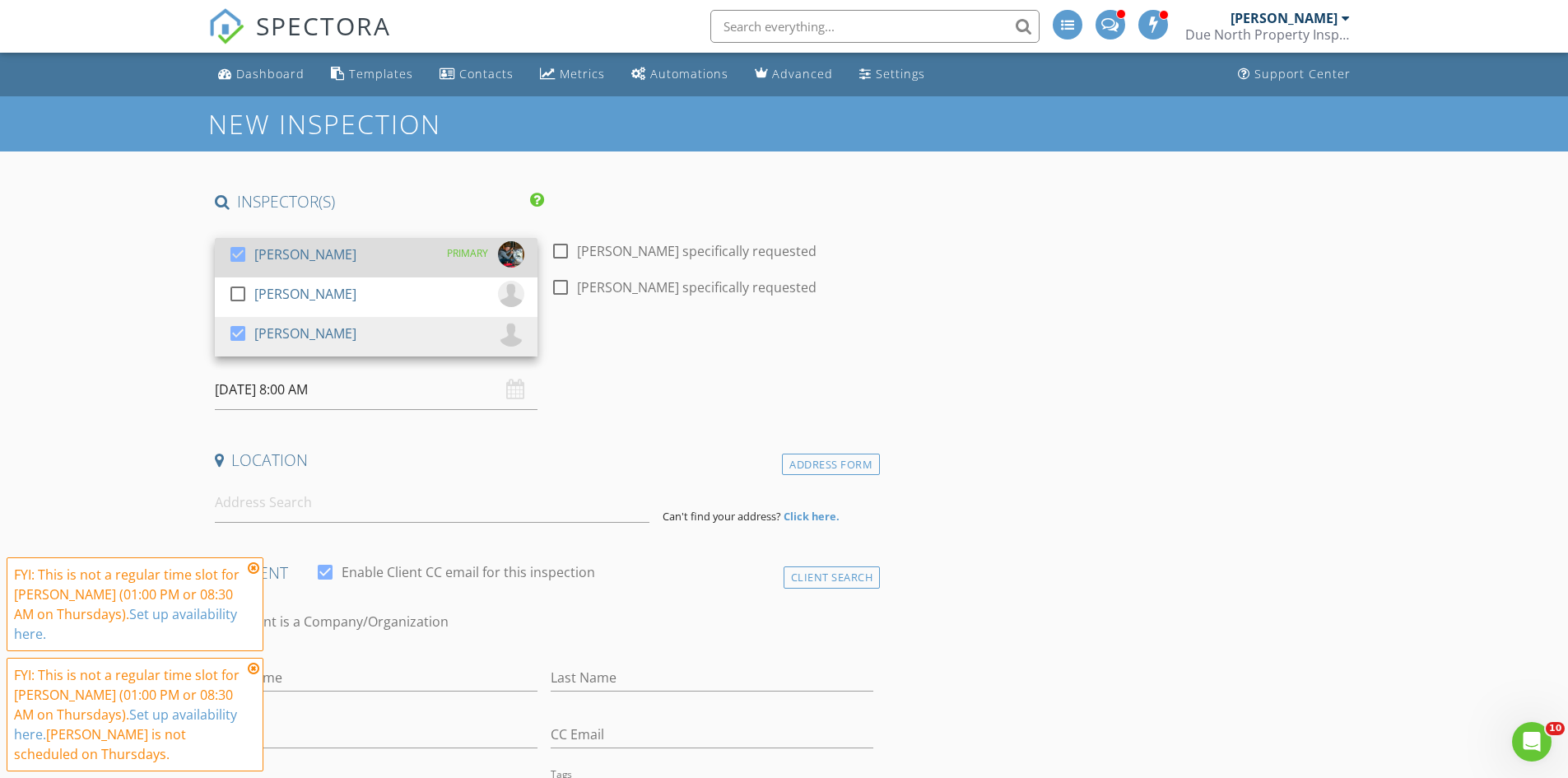
click at [245, 255] on div at bounding box center [238, 255] width 28 height 28
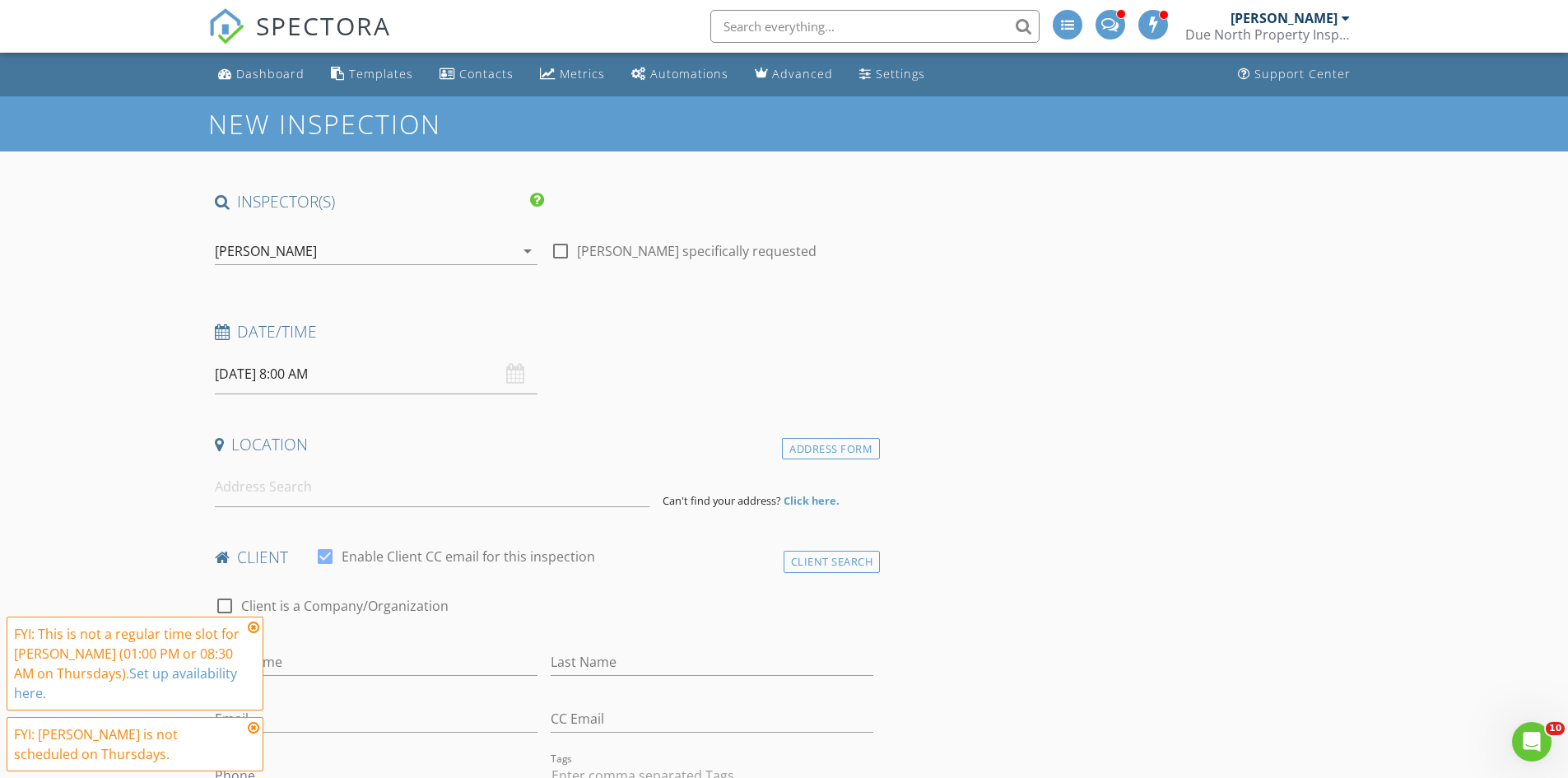
click at [279, 381] on input "08/28/2025 8:00 AM" at bounding box center [376, 374] width 323 height 41
type input "05"
type input "08/28/2025 8:05 AM"
click at [416, 643] on span at bounding box center [416, 647] width 12 height 17
type input "10"
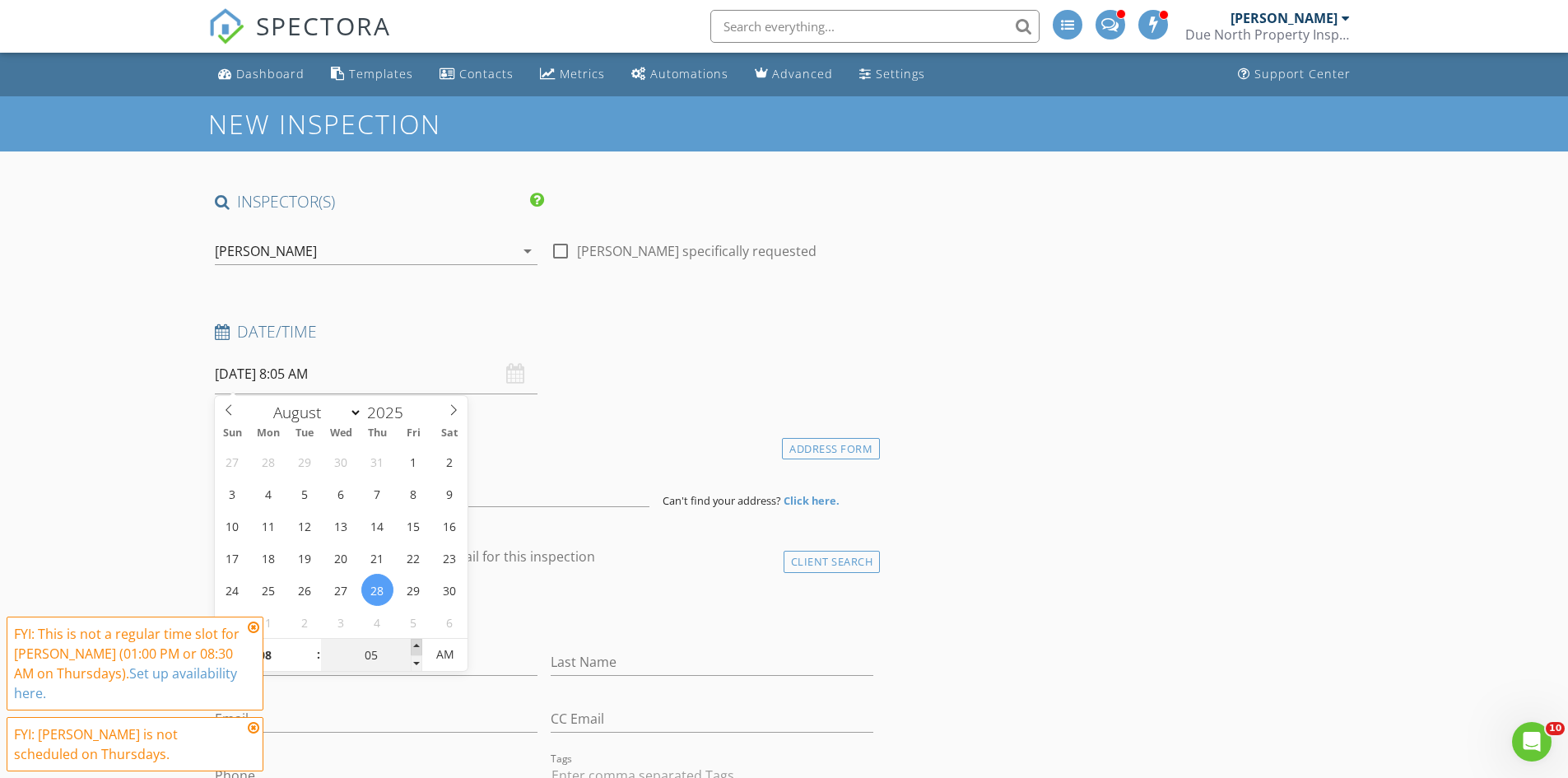
type input "08/28/2025 8:10 AM"
click at [416, 643] on span at bounding box center [416, 647] width 12 height 17
type input "15"
type input "08/28/2025 8:15 AM"
click at [416, 643] on span at bounding box center [416, 647] width 12 height 17
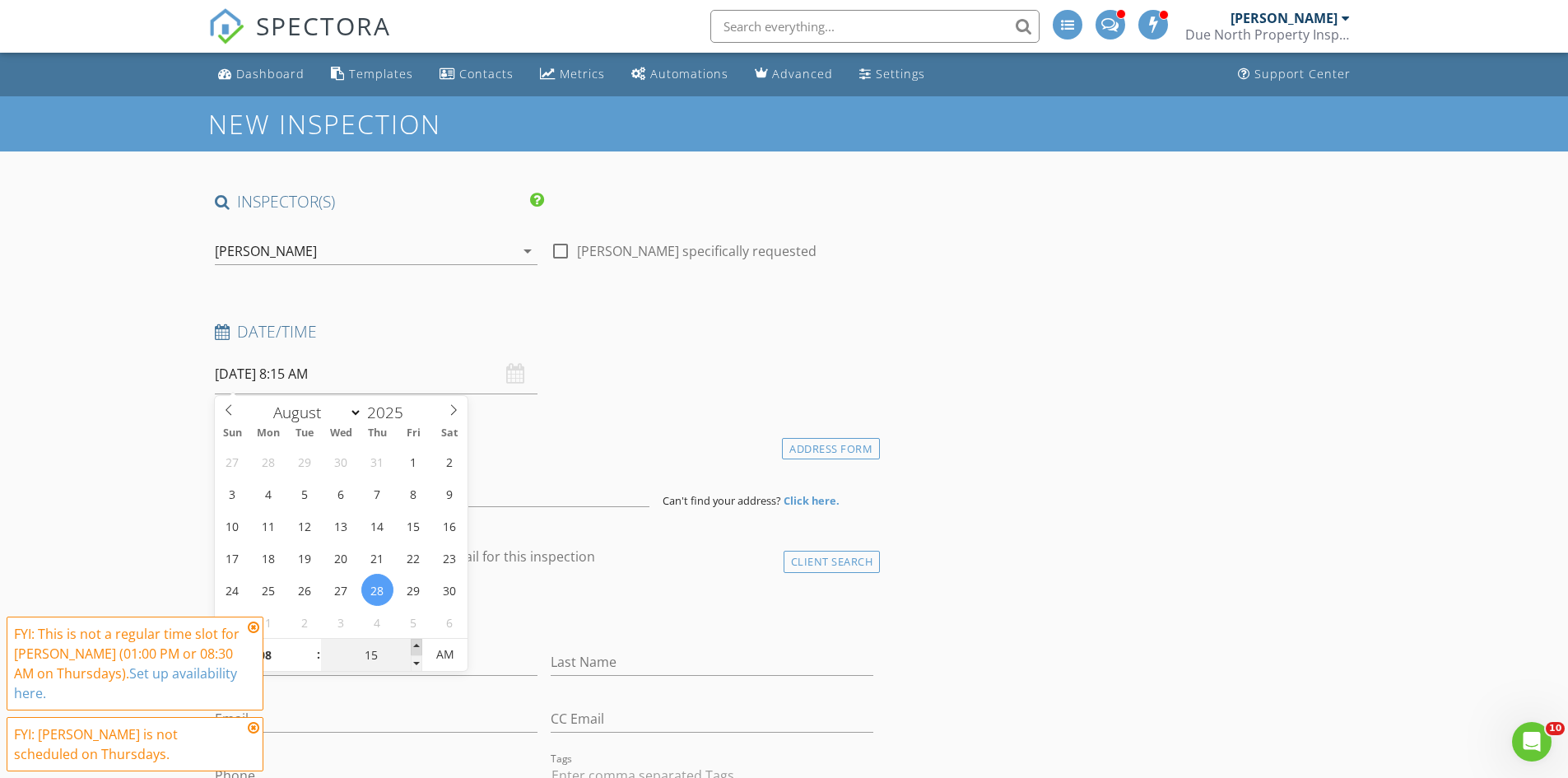
type input "20"
type input "08/28/2025 8:20 AM"
click at [416, 643] on span at bounding box center [416, 647] width 12 height 17
type input "25"
type input "08/28/2025 8:25 AM"
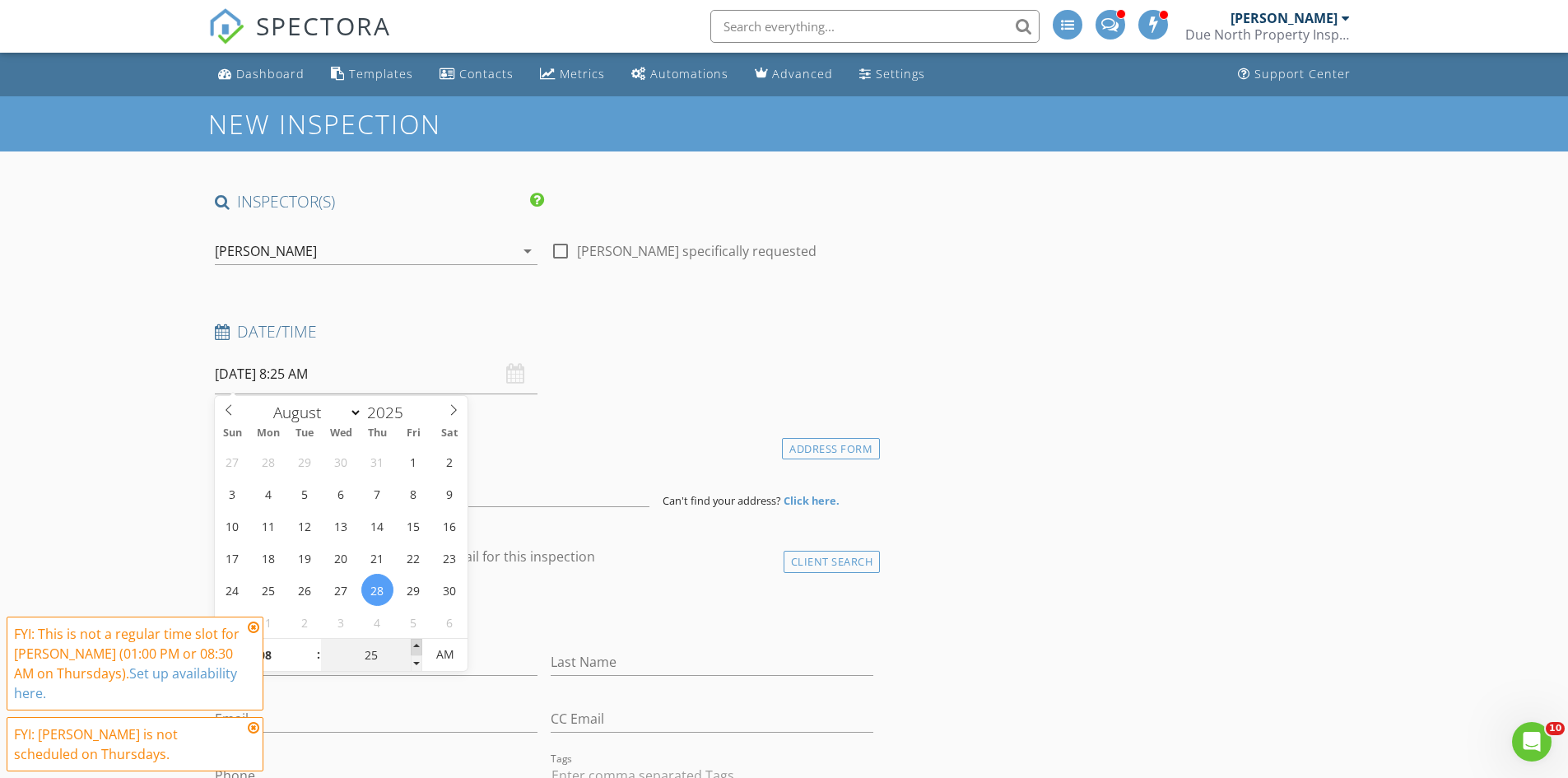
click at [415, 643] on span at bounding box center [416, 647] width 12 height 17
type input "30"
type input "[DATE] 8:30 AM"
click at [415, 643] on span at bounding box center [416, 647] width 12 height 17
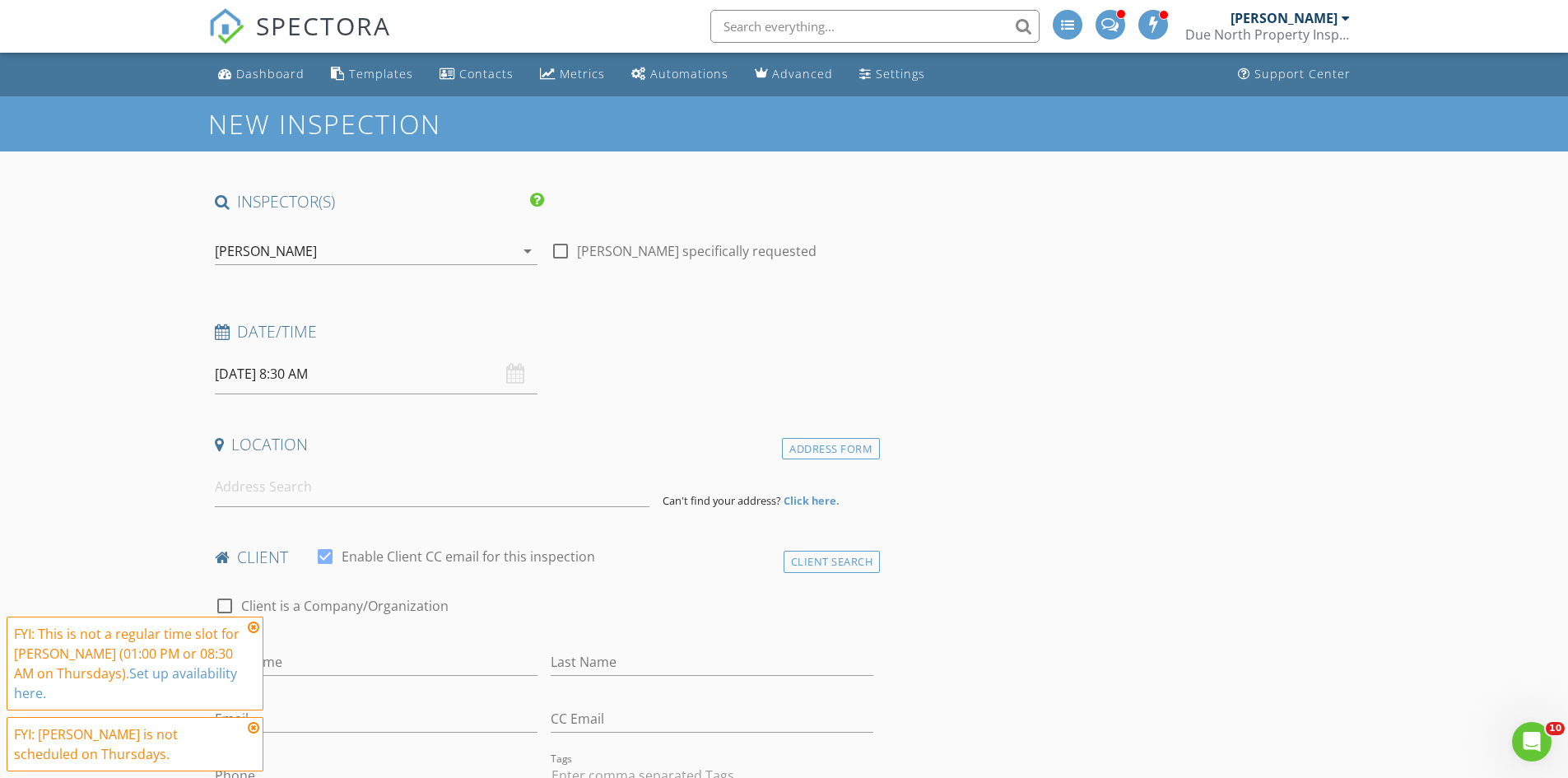
click at [245, 493] on input at bounding box center [432, 487] width 434 height 41
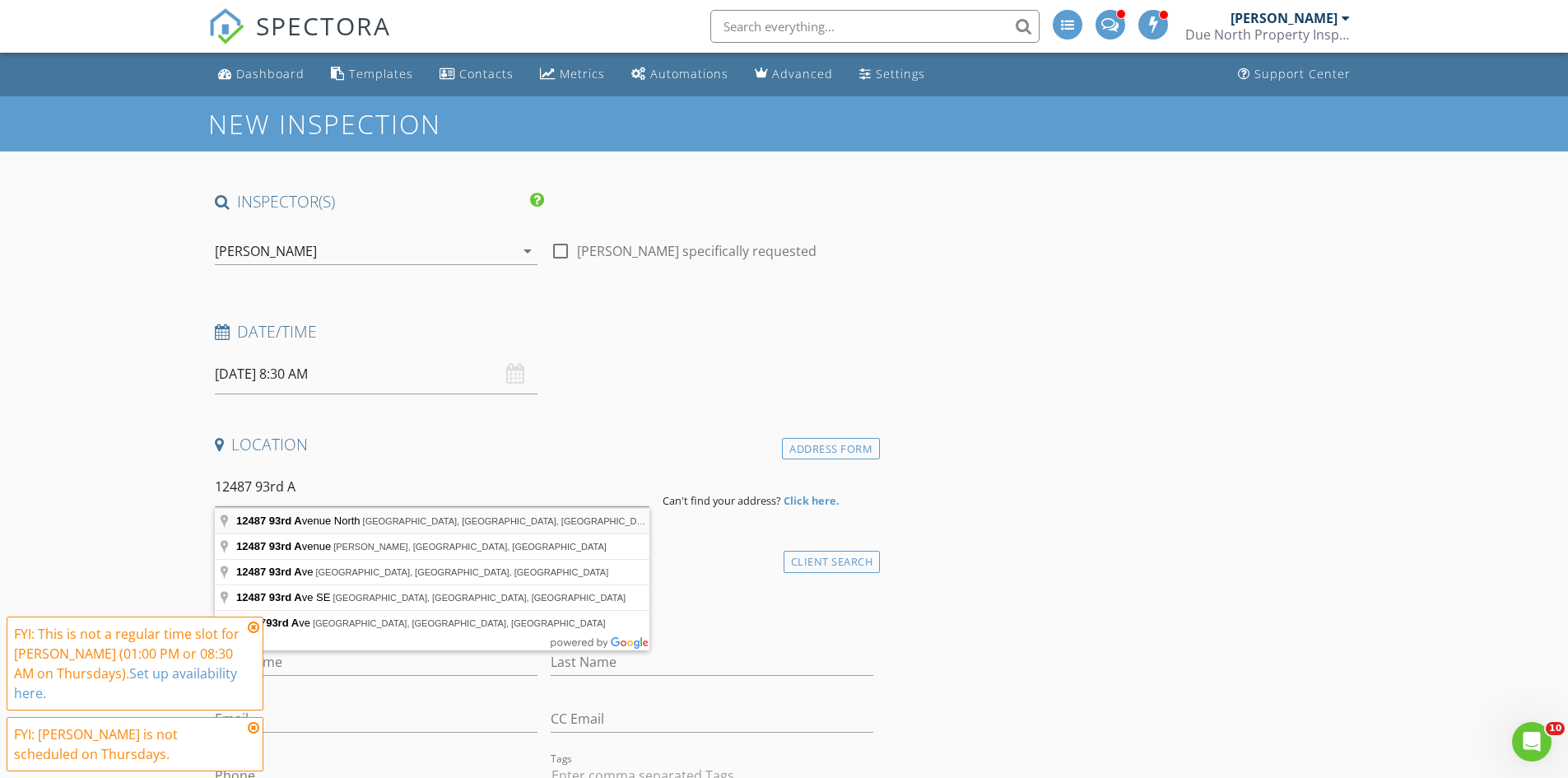
type input "12487 93rd Avenue North, Maple Grove, MN, USA"
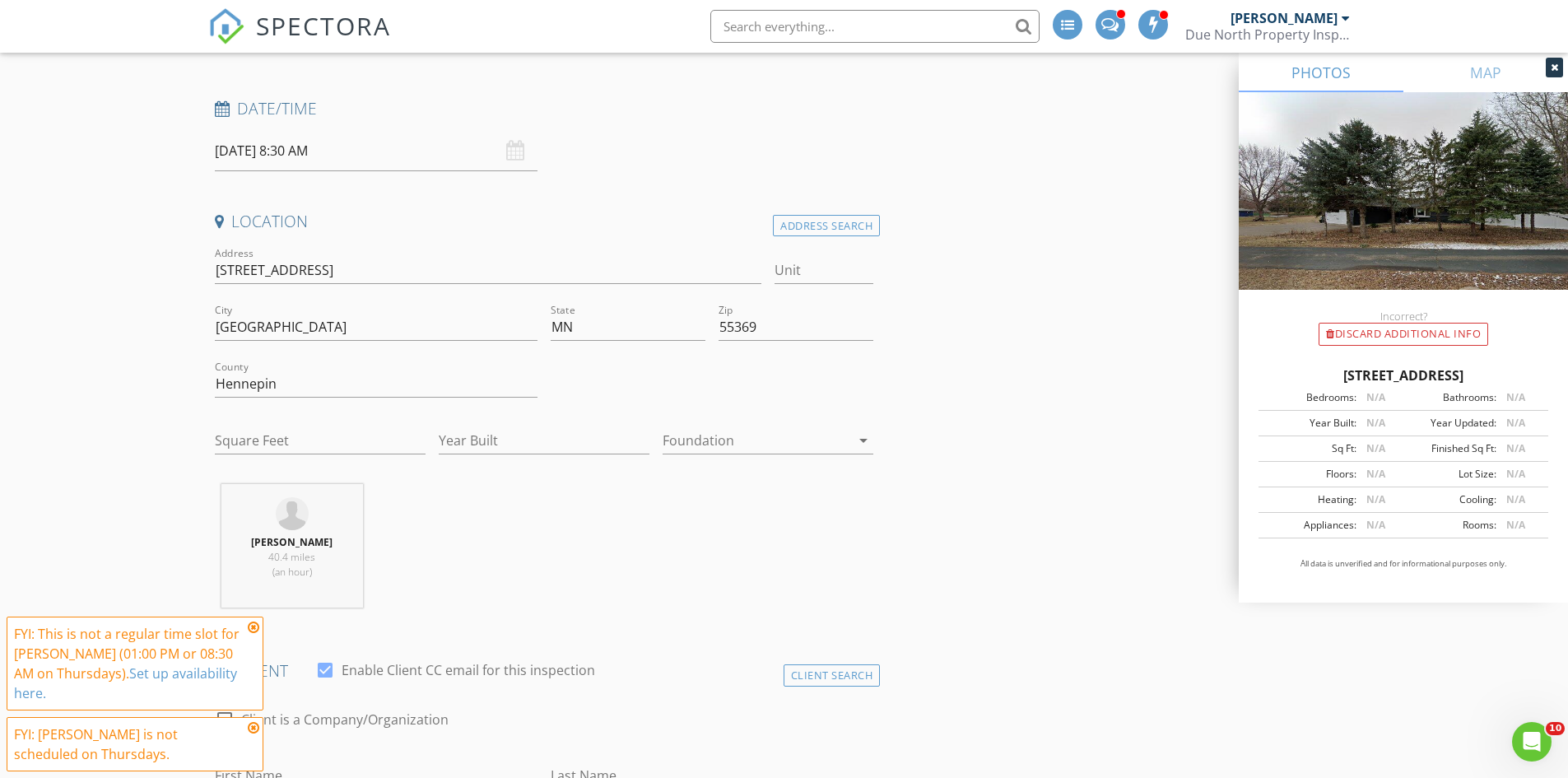
scroll to position [494, 0]
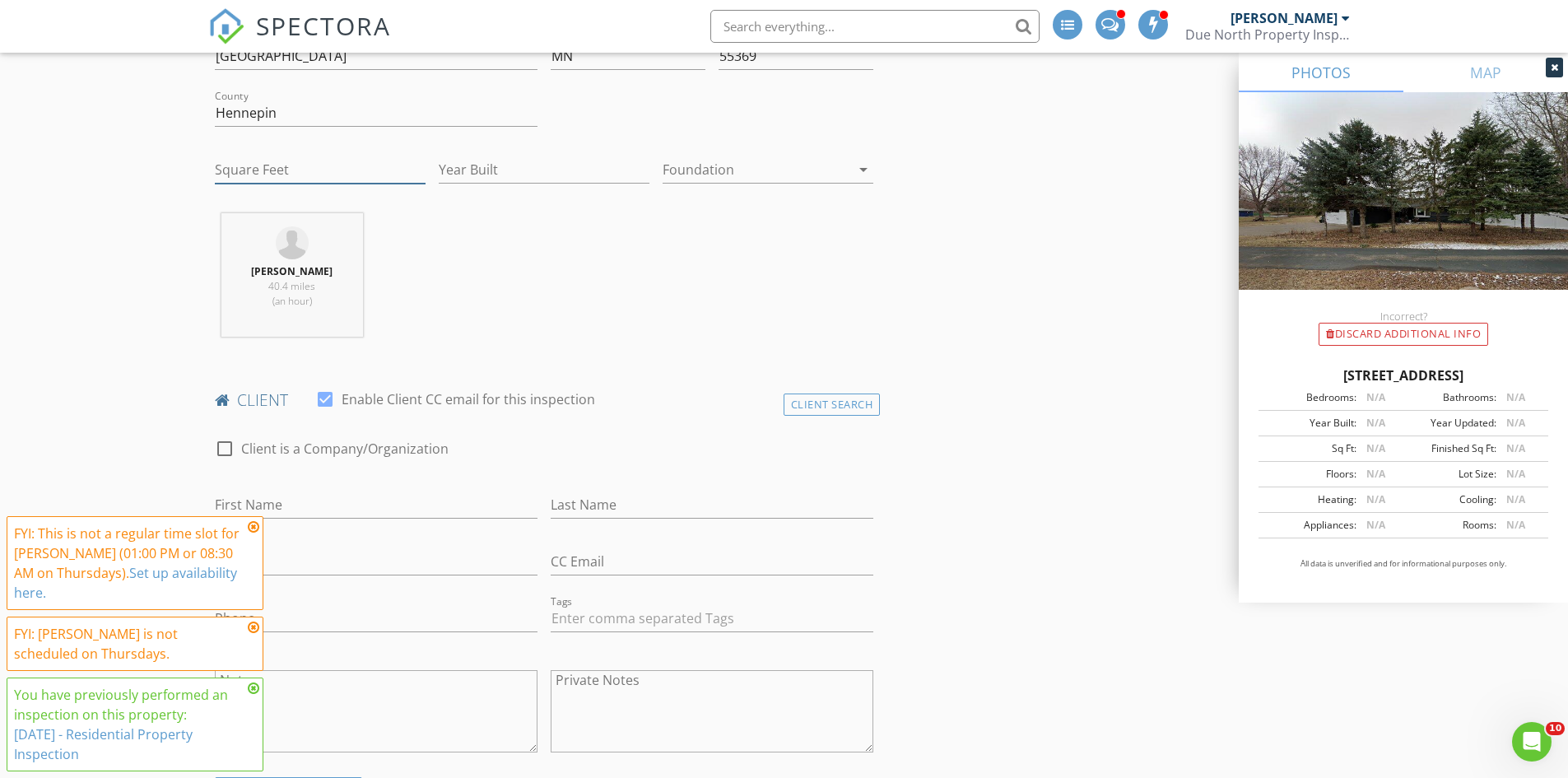
click at [293, 173] on input "Square Feet" at bounding box center [320, 170] width 211 height 27
type input "1512"
type input "1969"
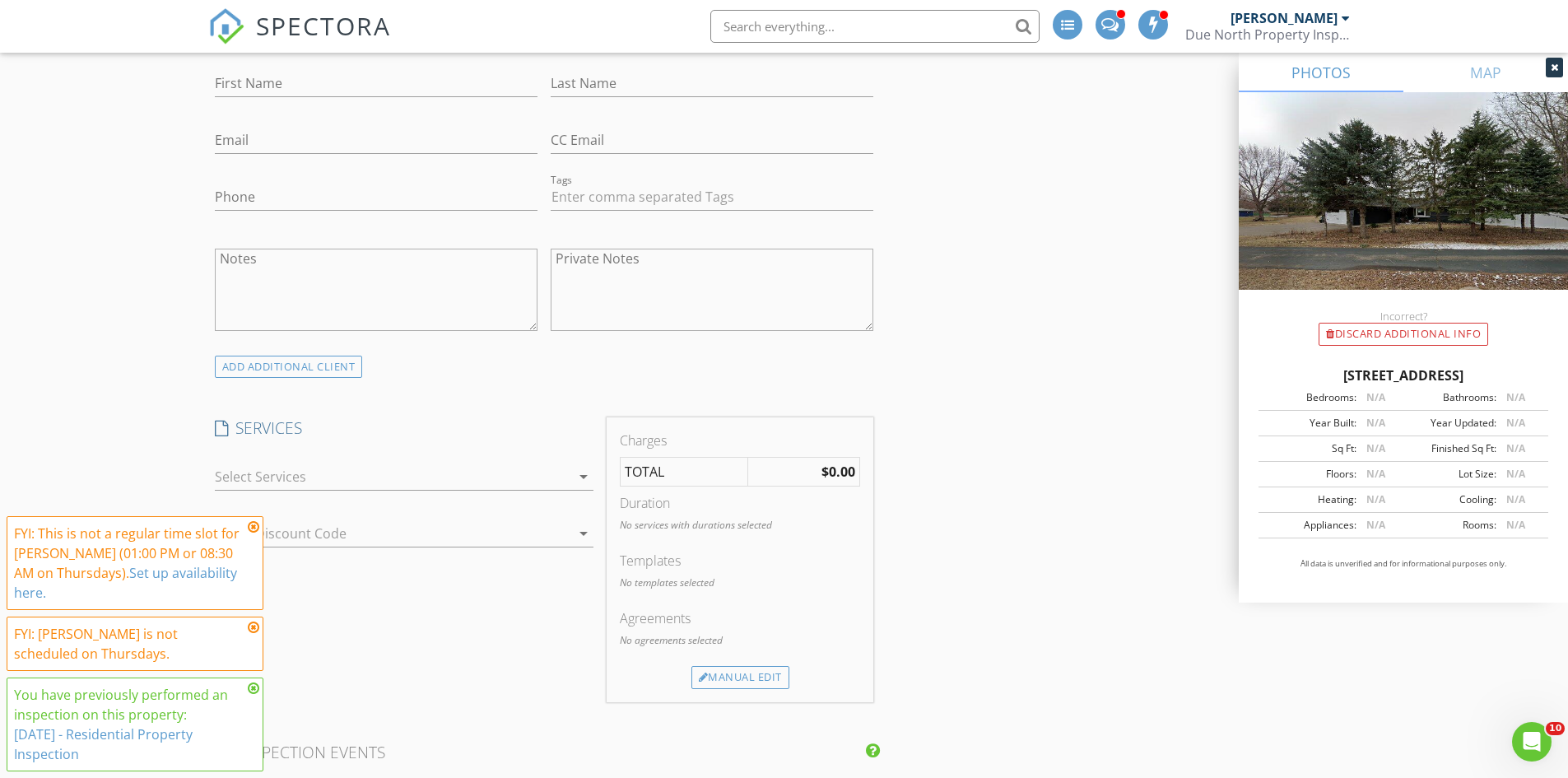
scroll to position [1235, 0]
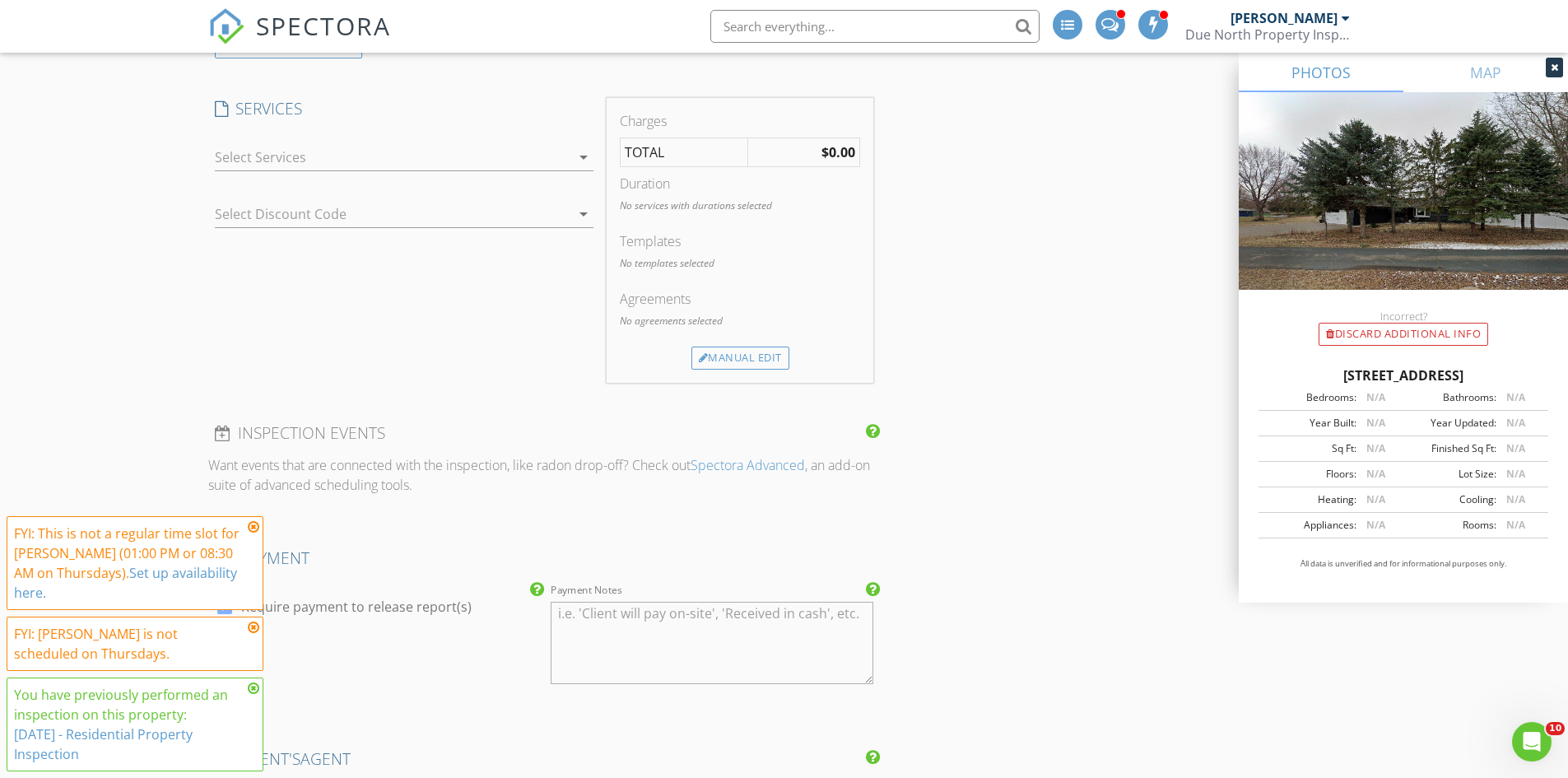
click at [278, 147] on div at bounding box center [392, 158] width 356 height 27
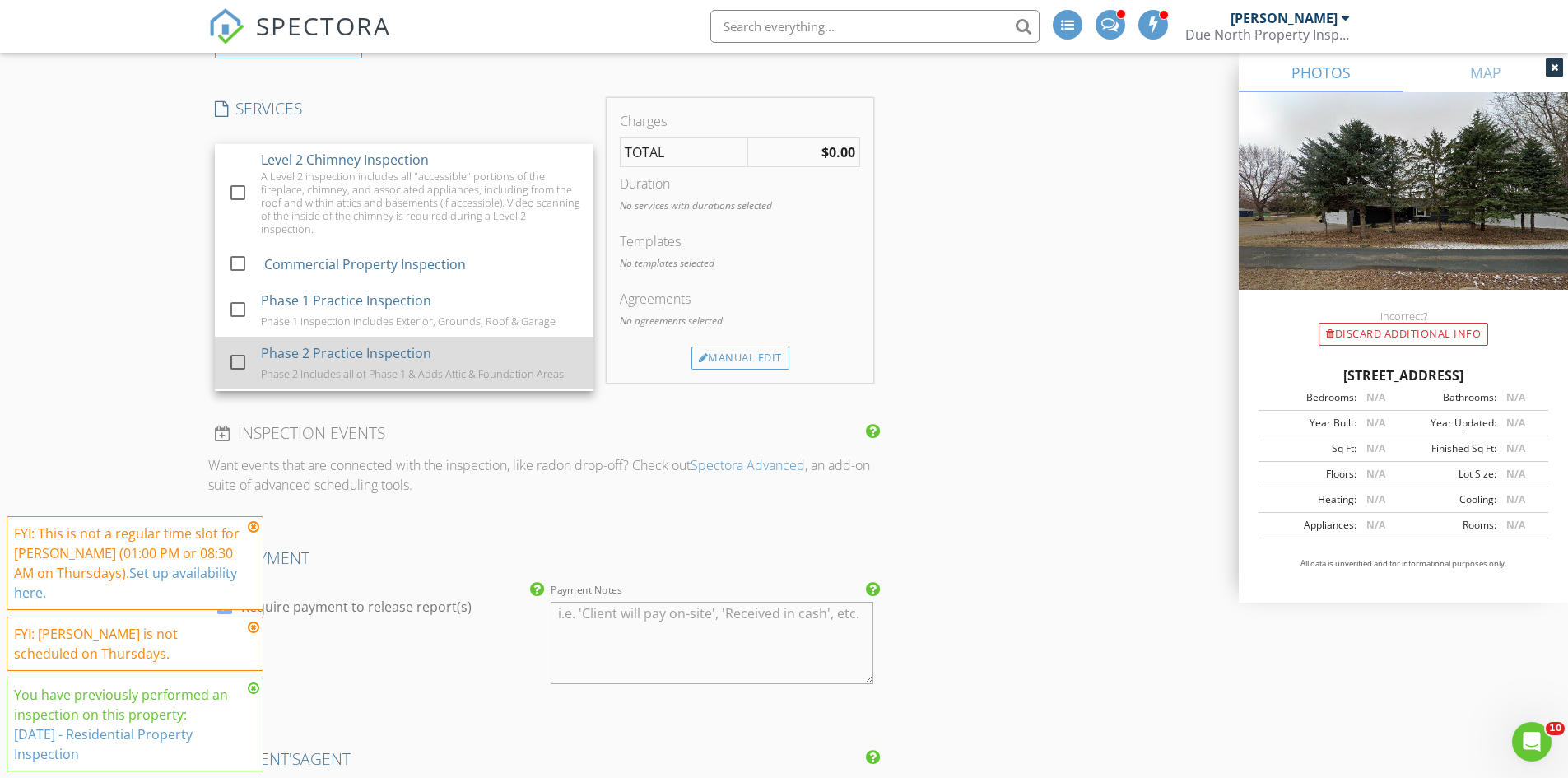
scroll to position [884, 0]
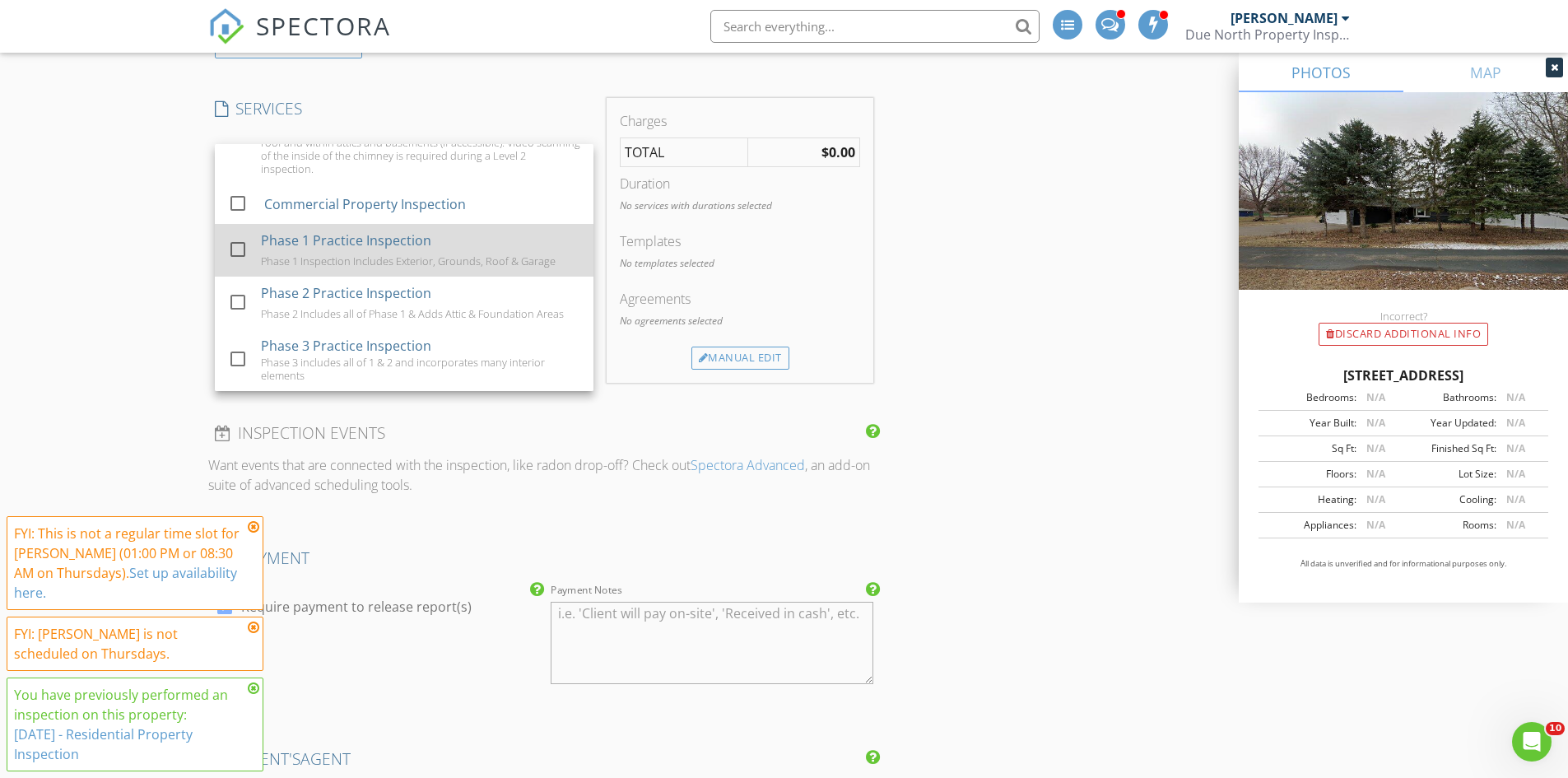
click at [240, 245] on div at bounding box center [238, 250] width 28 height 28
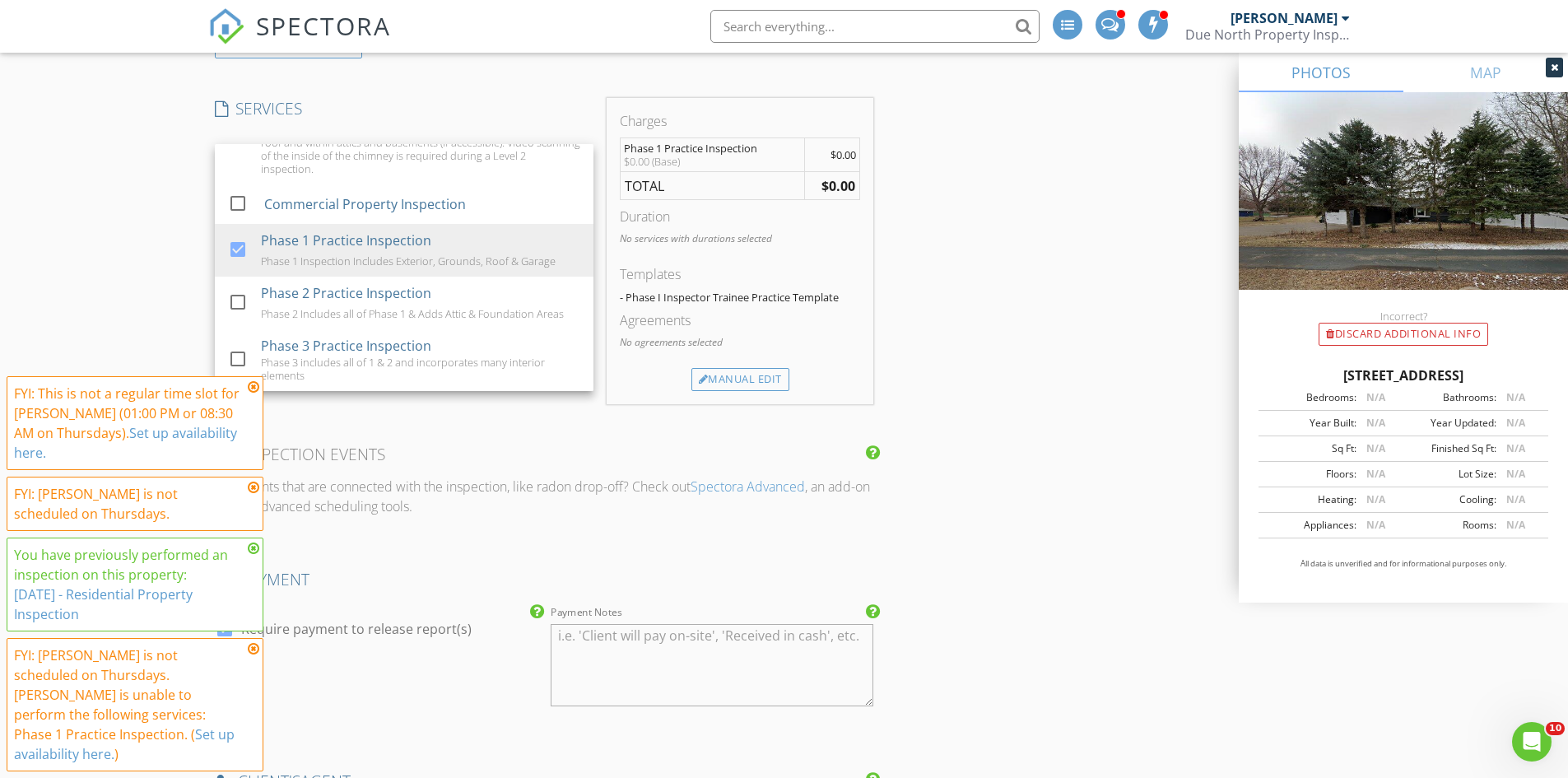
click at [133, 257] on div "New Inspection INSPECTOR(S) check_box_outline_blank Gary Christianson check_box…" at bounding box center [784, 435] width 1568 height 3148
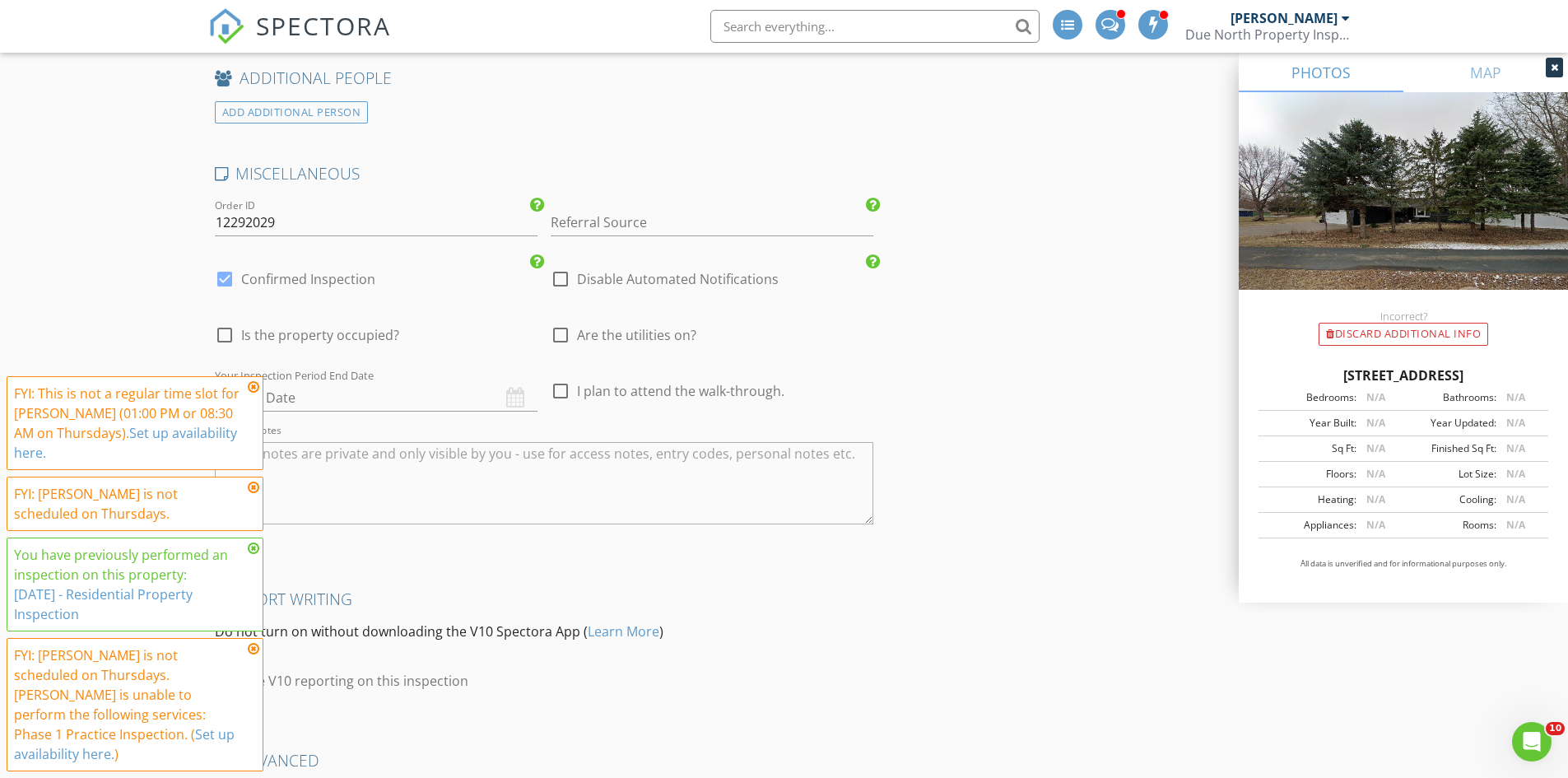
scroll to position [2302, 0]
drag, startPoint x: 306, startPoint y: 218, endPoint x: 109, endPoint y: 240, distance: 198.2
type input "08282025-Practice"
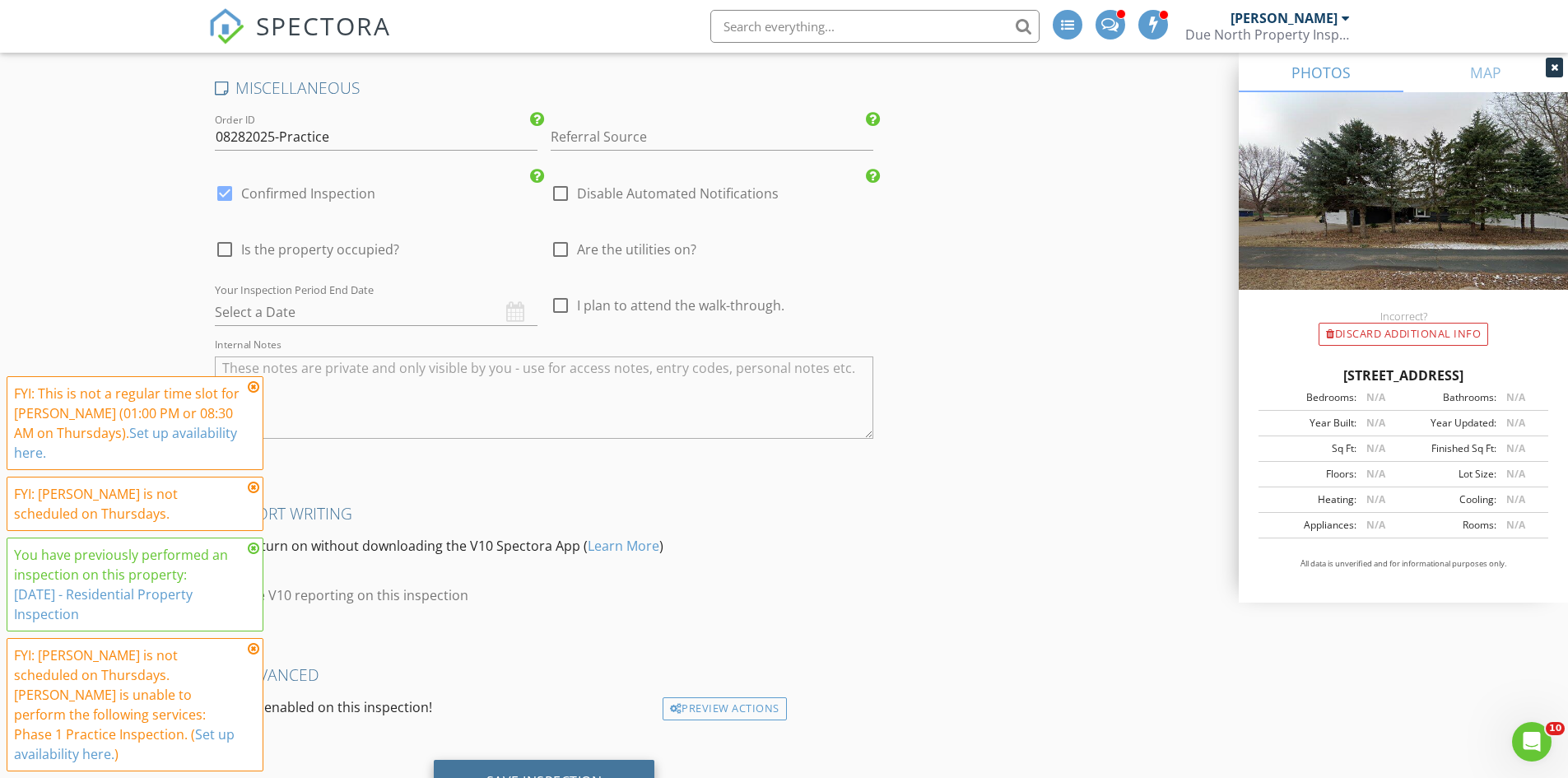
scroll to position [2467, 0]
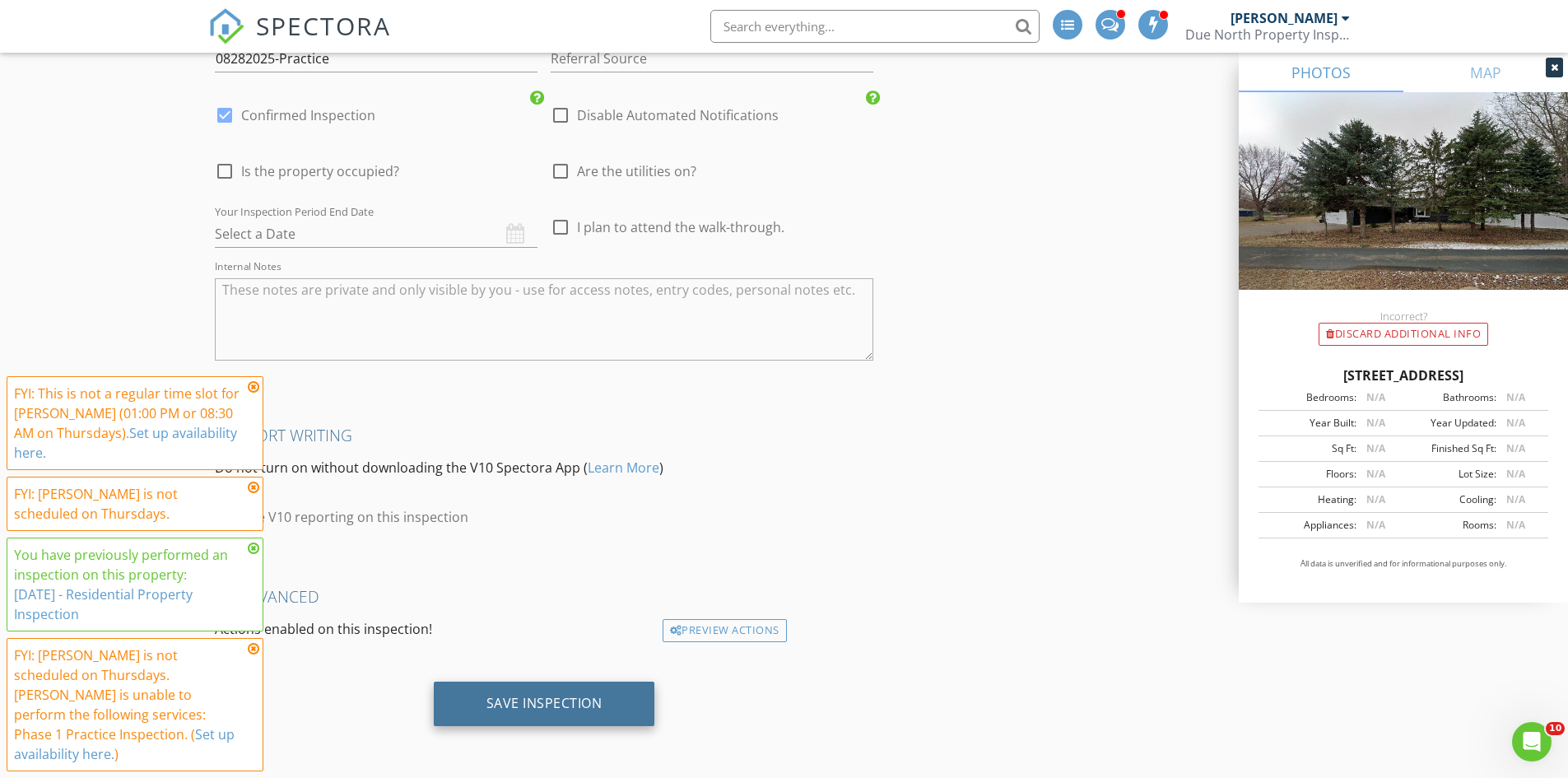
click at [550, 695] on div "Save Inspection" at bounding box center [545, 703] width 116 height 17
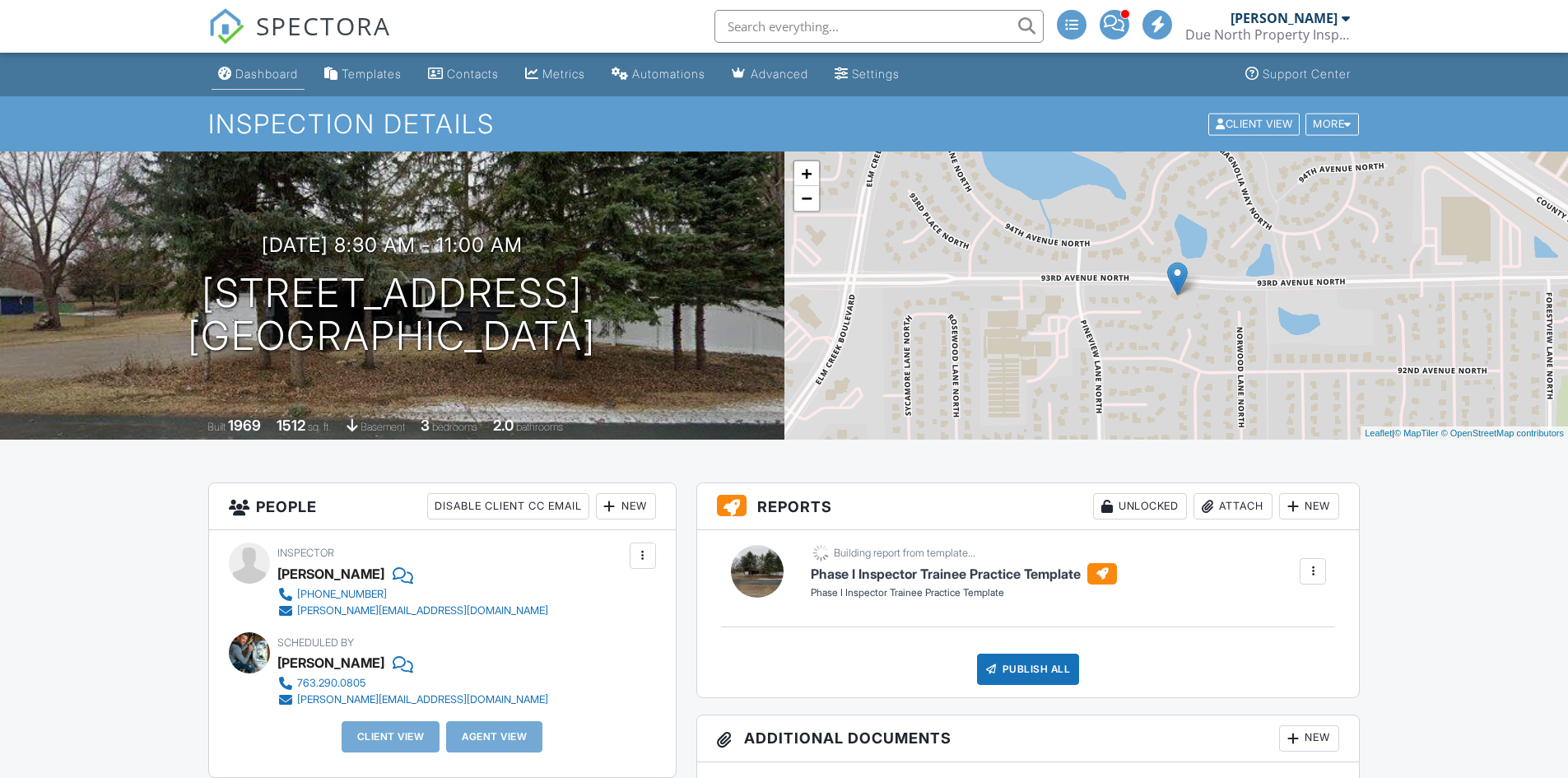
click at [266, 76] on div "Dashboard" at bounding box center [266, 73] width 62 height 14
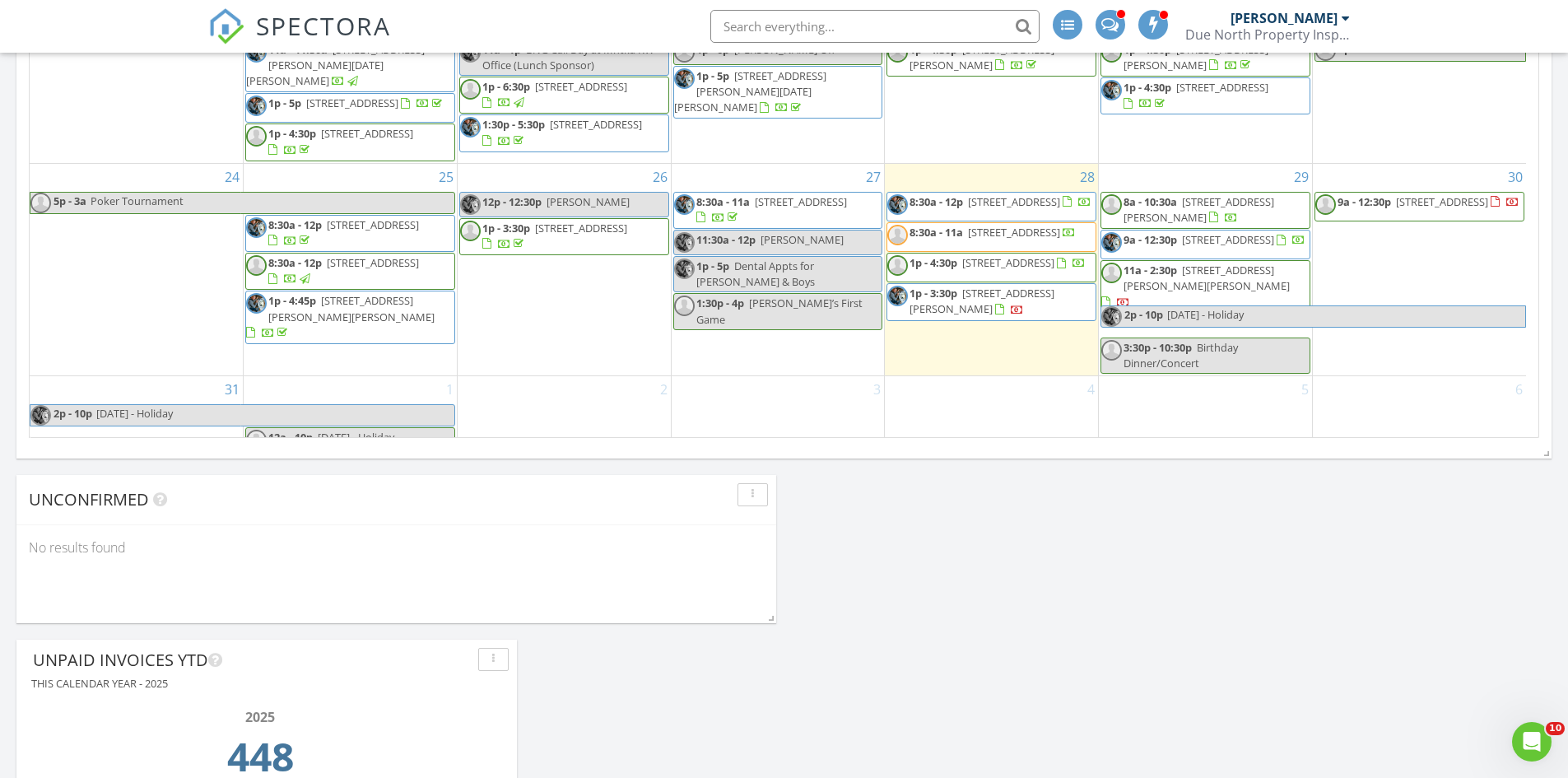
scroll to position [1070, 0]
